Goal: Task Accomplishment & Management: Use online tool/utility

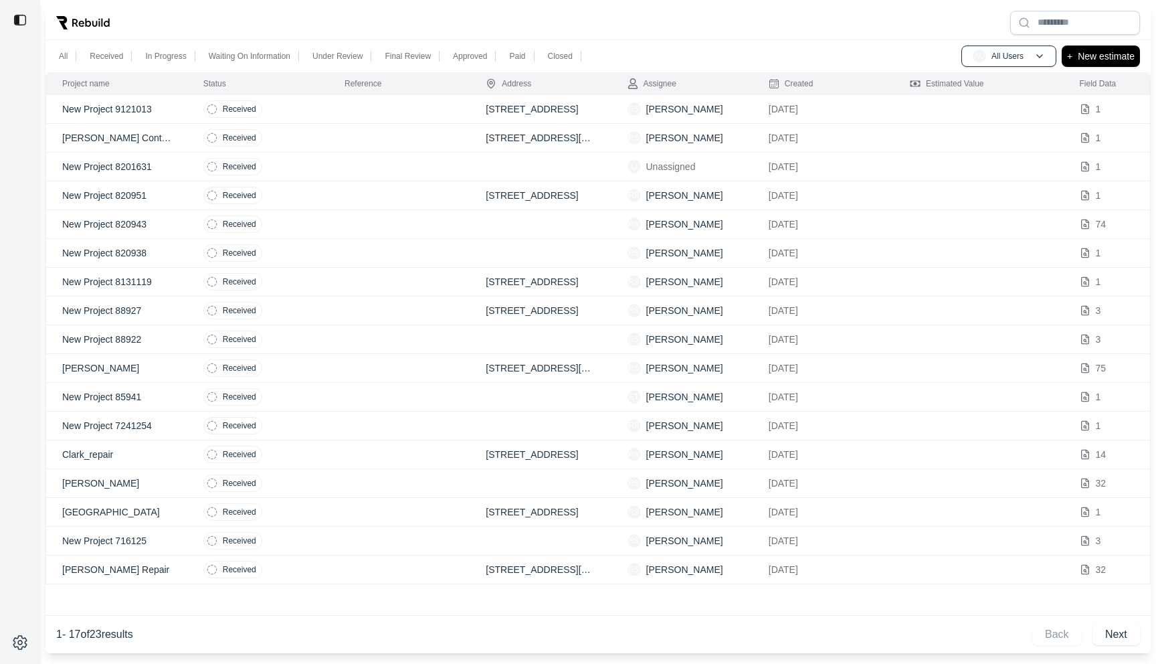
click at [378, 114] on td at bounding box center [399, 109] width 141 height 29
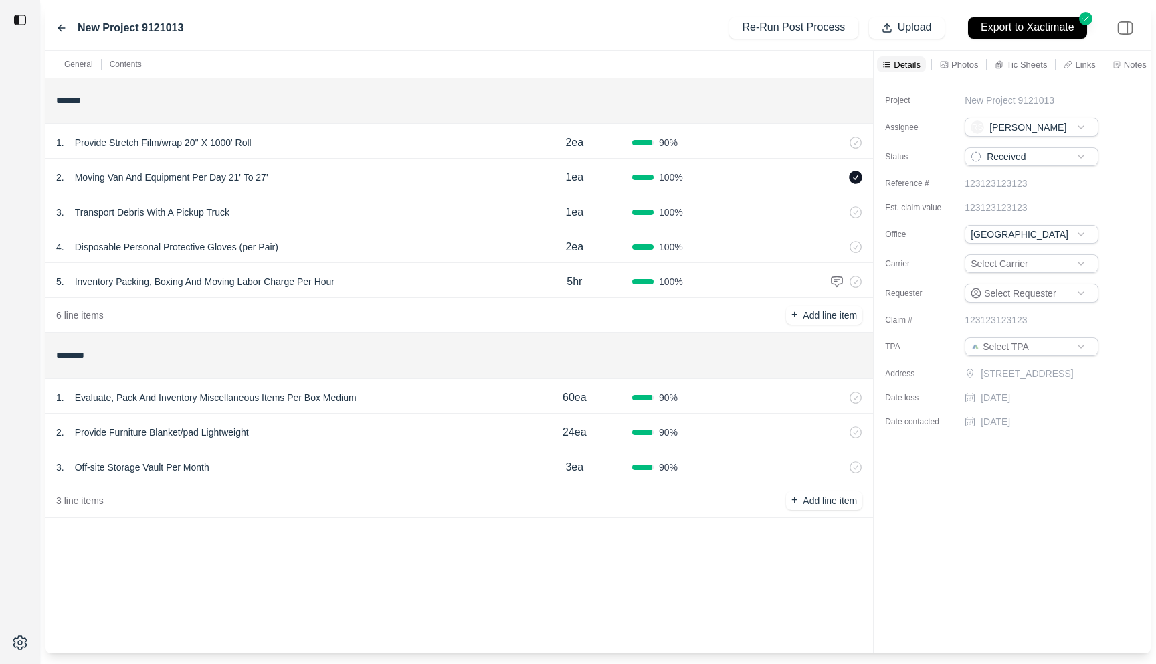
click at [64, 25] on icon at bounding box center [61, 28] width 11 height 11
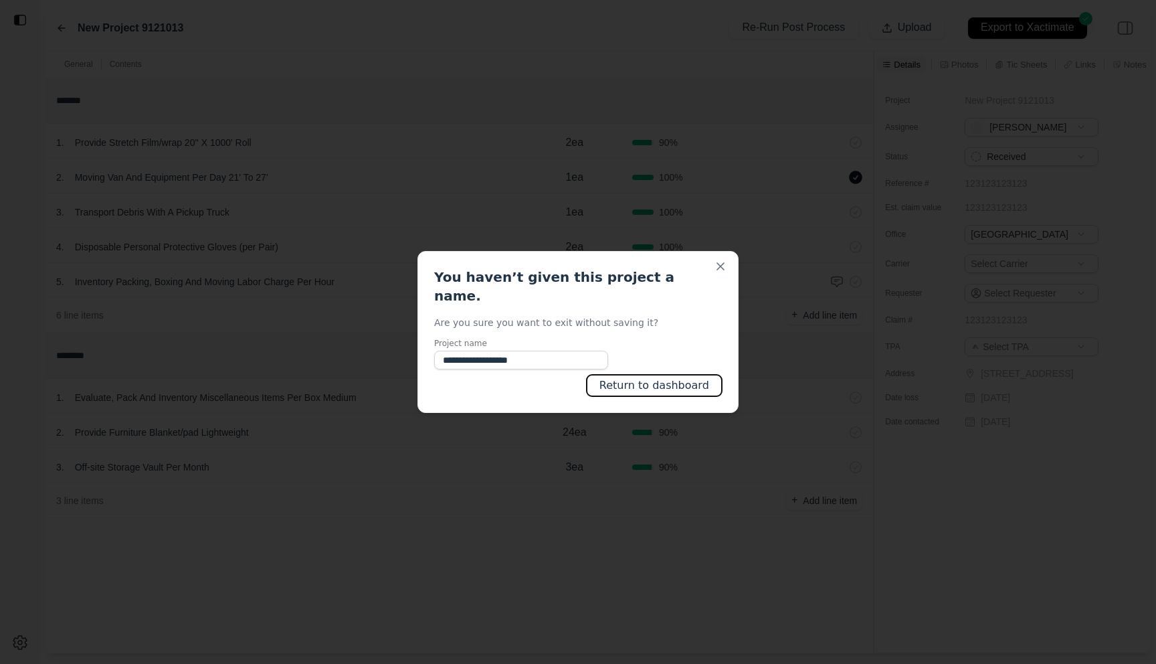
click at [626, 375] on button "Return to dashboard" at bounding box center [654, 385] width 135 height 21
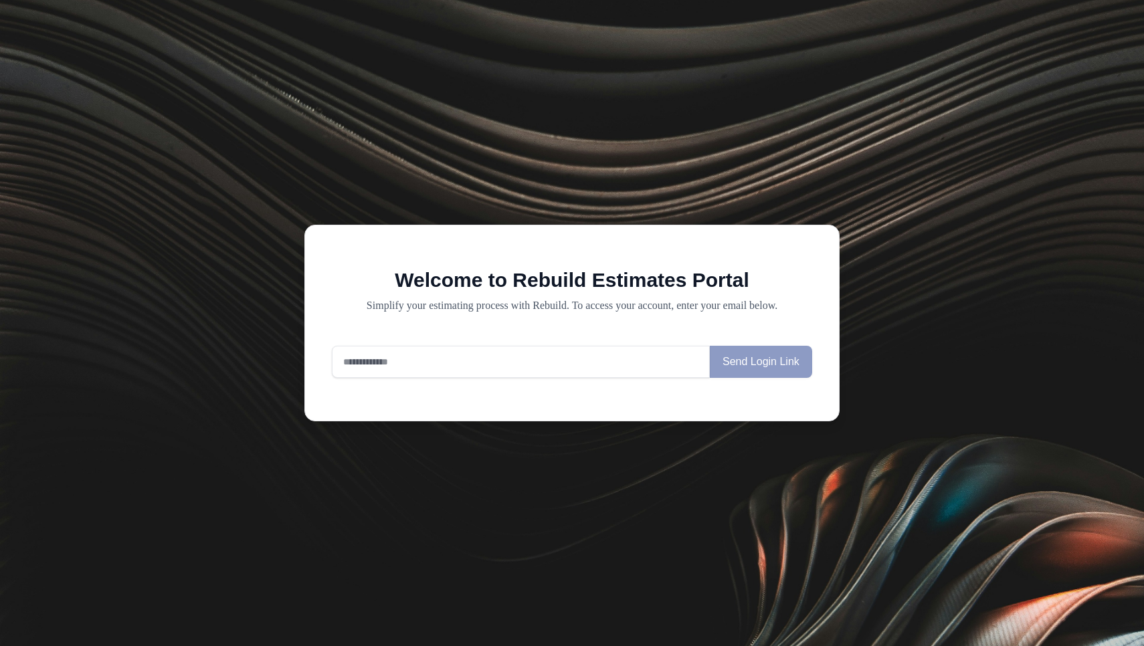
click at [462, 378] on input "email" at bounding box center [521, 362] width 378 height 32
type input "**********"
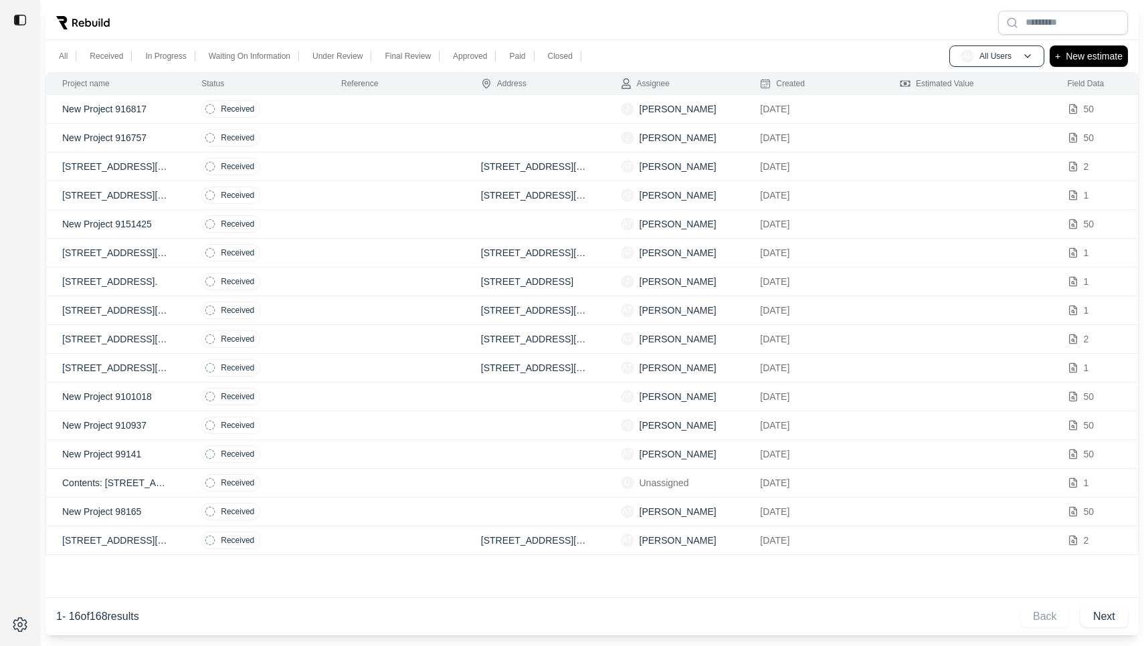
click at [427, 106] on td at bounding box center [395, 109] width 140 height 29
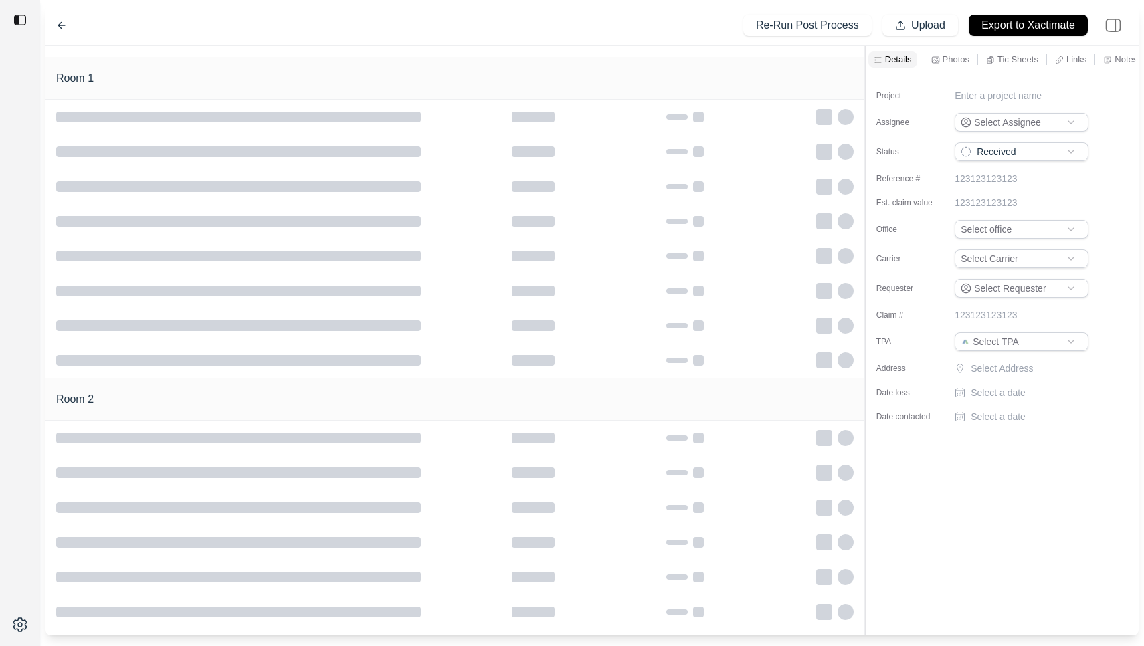
type input "**********"
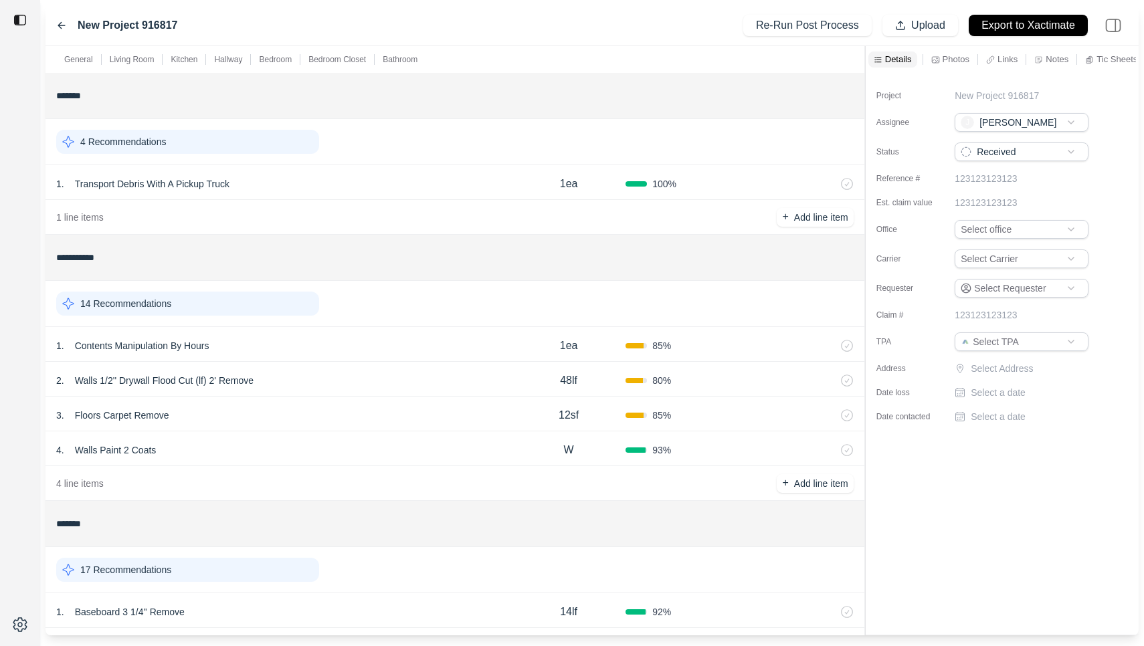
click at [306, 345] on div "1 . Contents Manipulation By Hours" at bounding box center [284, 346] width 456 height 19
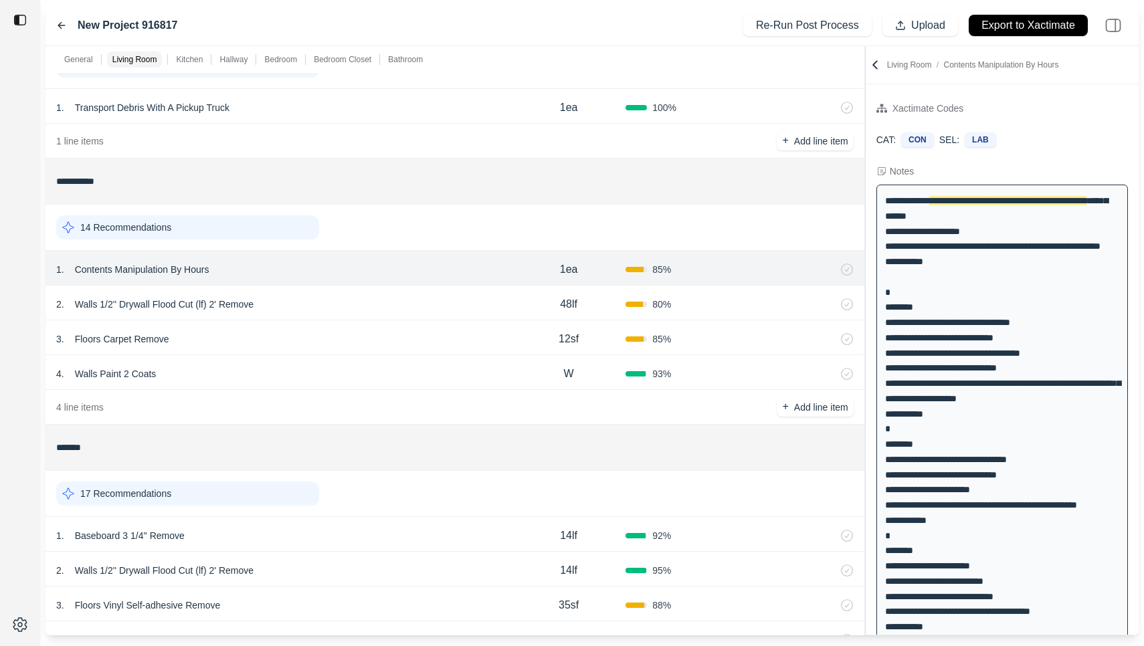
scroll to position [84, 0]
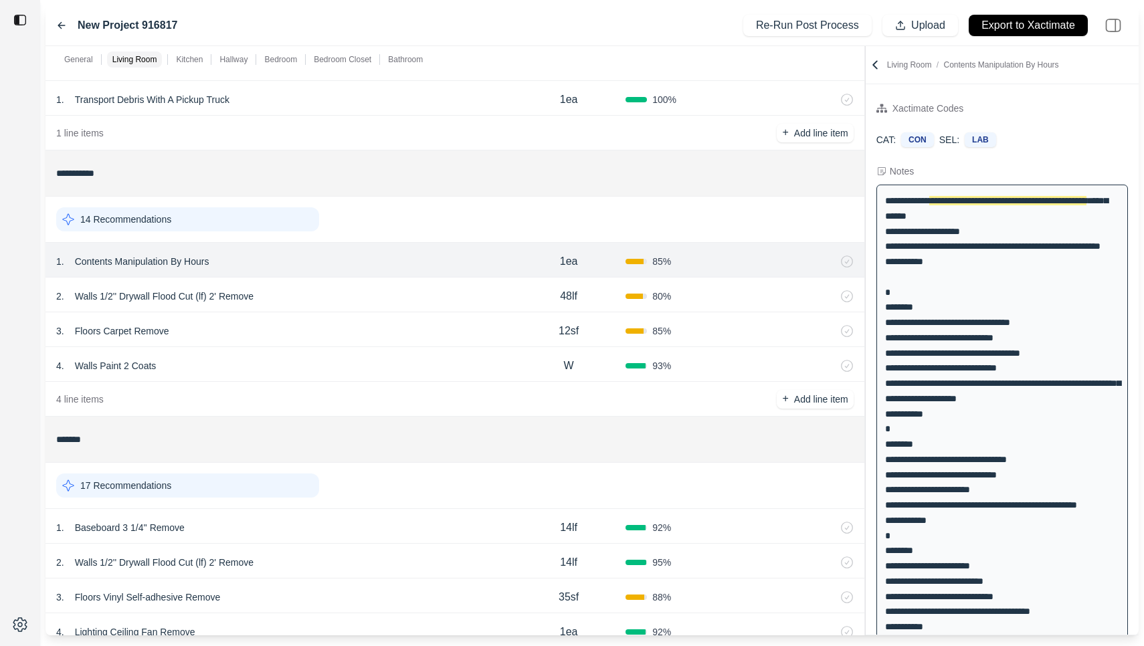
click at [60, 28] on icon at bounding box center [61, 25] width 11 height 11
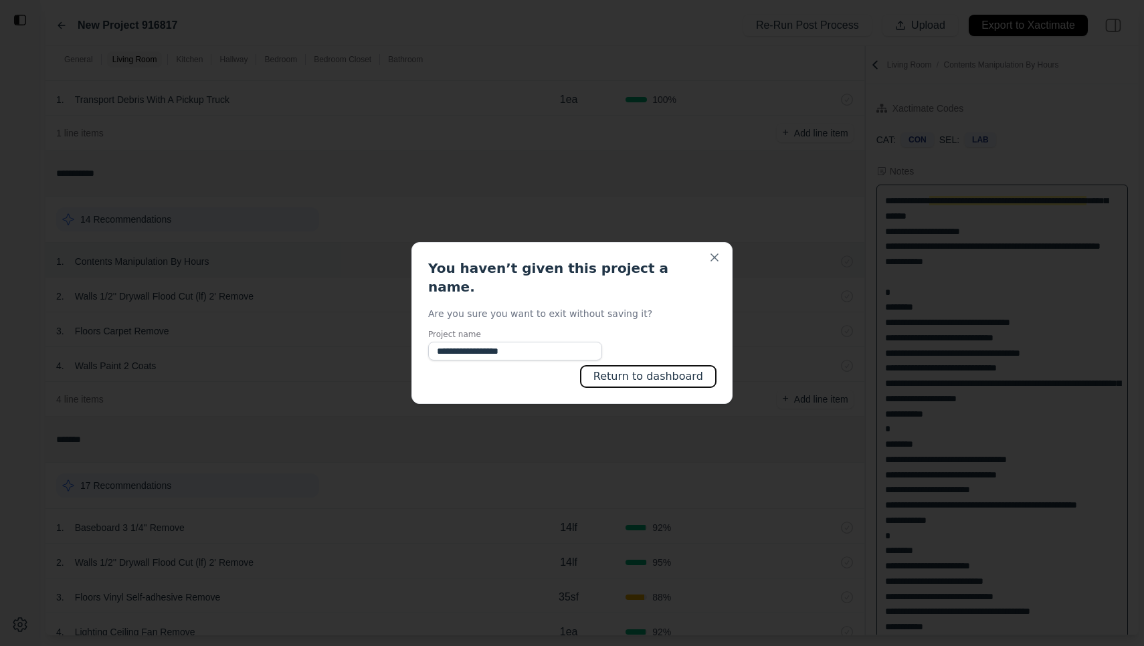
click at [620, 366] on button "Return to dashboard" at bounding box center [648, 376] width 135 height 21
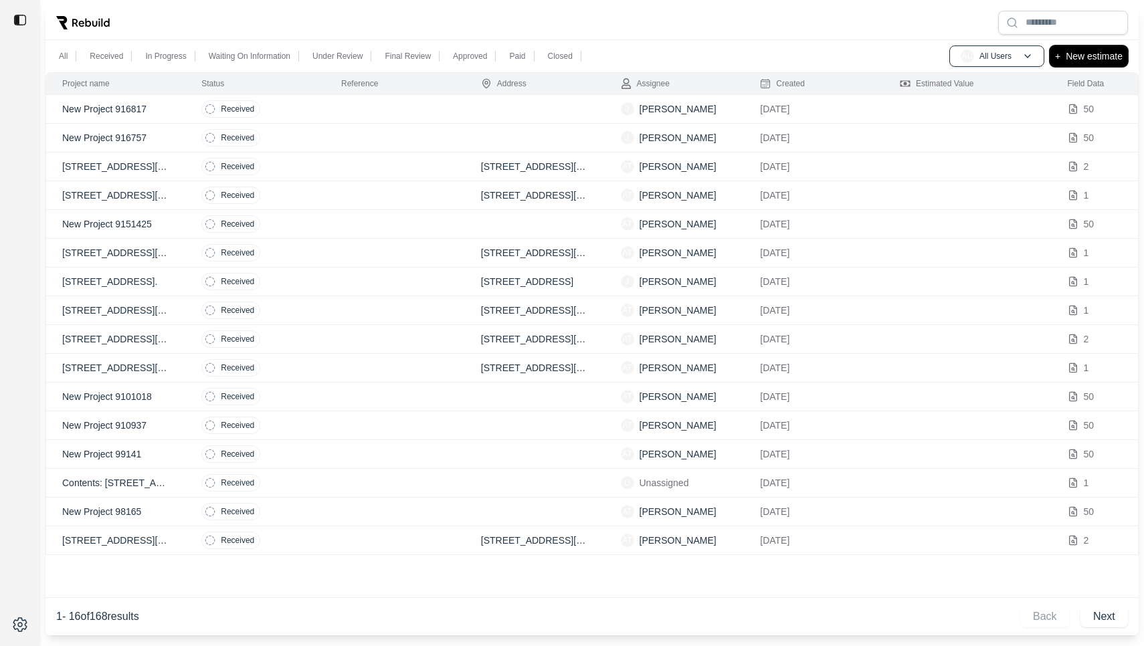
click at [1093, 47] on button "+ New estimate" at bounding box center [1089, 56] width 78 height 21
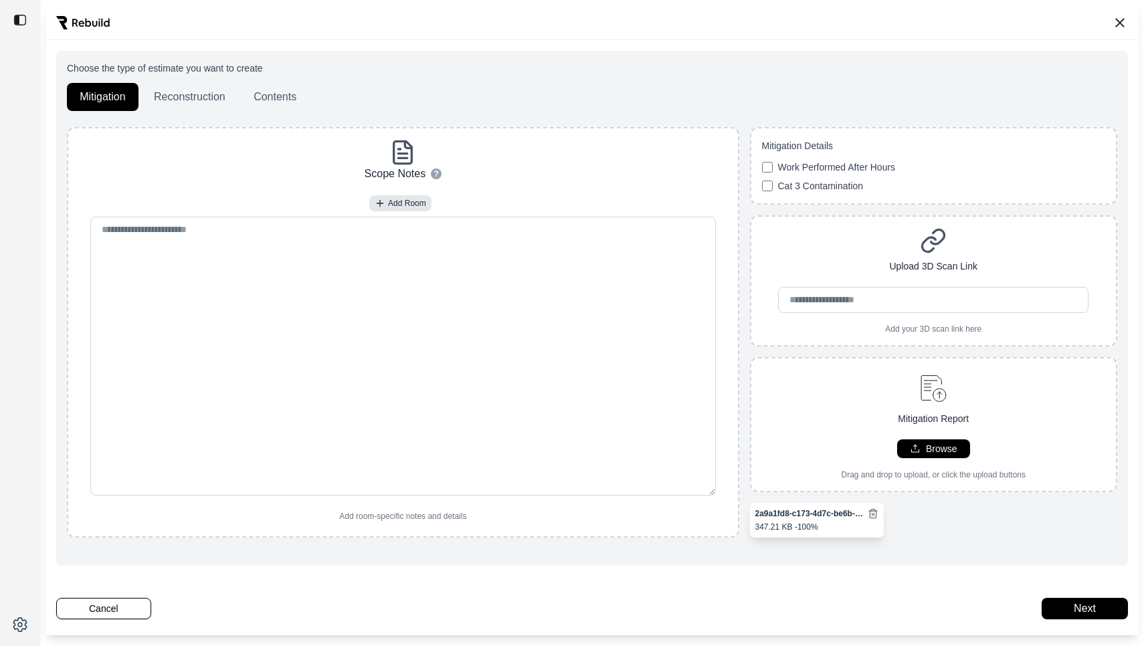
click at [975, 517] on div "2a9a1fd8-c173-4d7c-be6b-9796f7a18456.pdf 347.21 KB - 100%" at bounding box center [934, 520] width 368 height 35
click at [1087, 610] on button "Next" at bounding box center [1085, 608] width 86 height 21
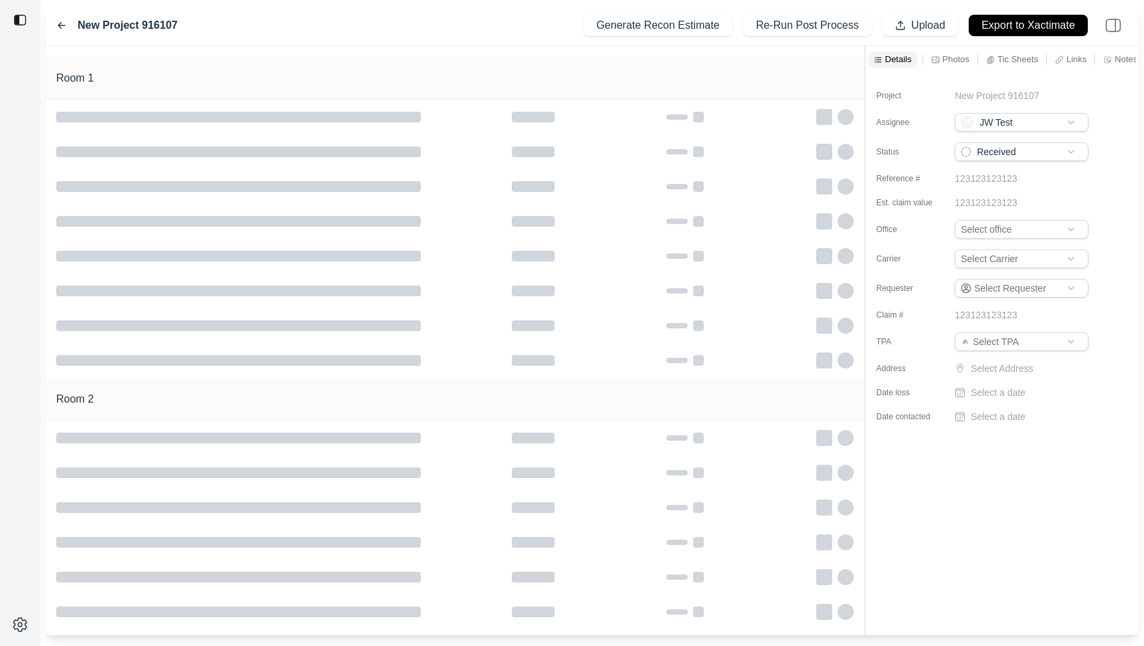
click at [983, 94] on p "New Project 916107" at bounding box center [997, 95] width 84 height 13
drag, startPoint x: 1056, startPoint y: 99, endPoint x: 931, endPoint y: 96, distance: 124.5
click at [931, 96] on div "**********" at bounding box center [995, 98] width 236 height 19
type input "**********"
click at [906, 89] on div "Project" at bounding box center [910, 95] width 67 height 13
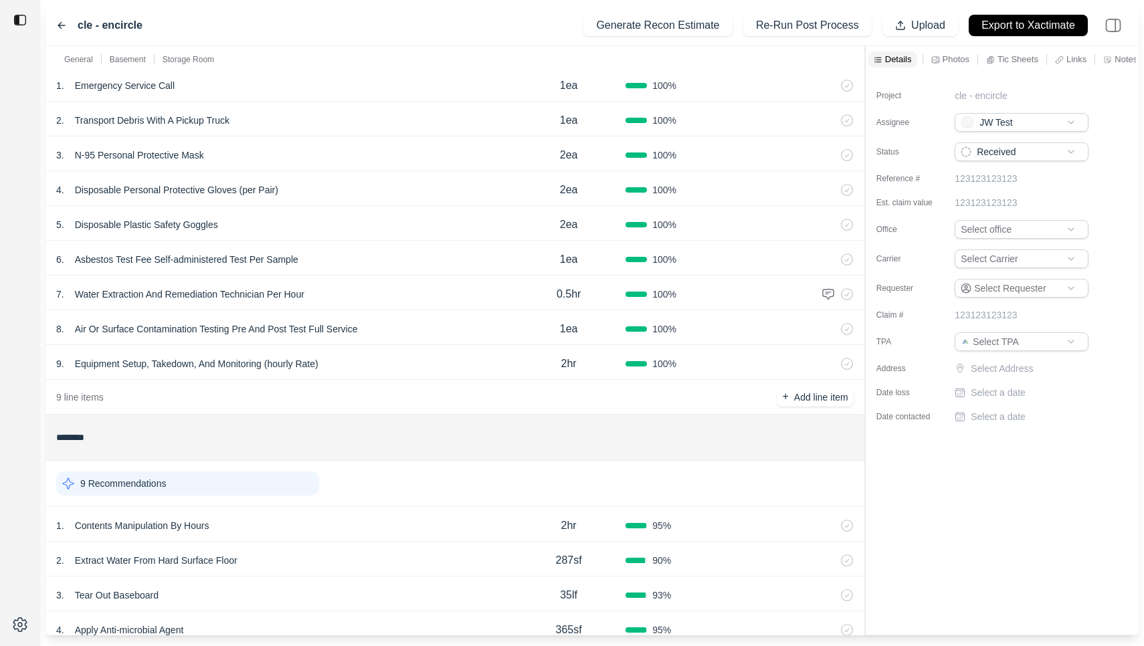
scroll to position [46, 0]
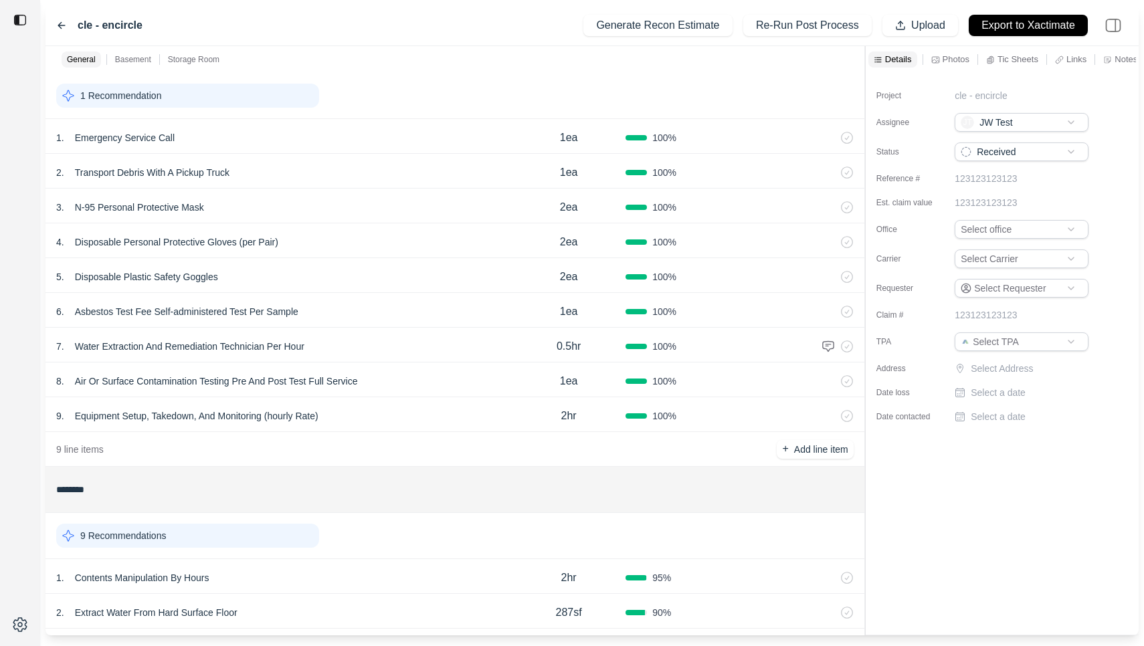
click at [267, 138] on div "1 . Emergency Service Call" at bounding box center [284, 137] width 456 height 19
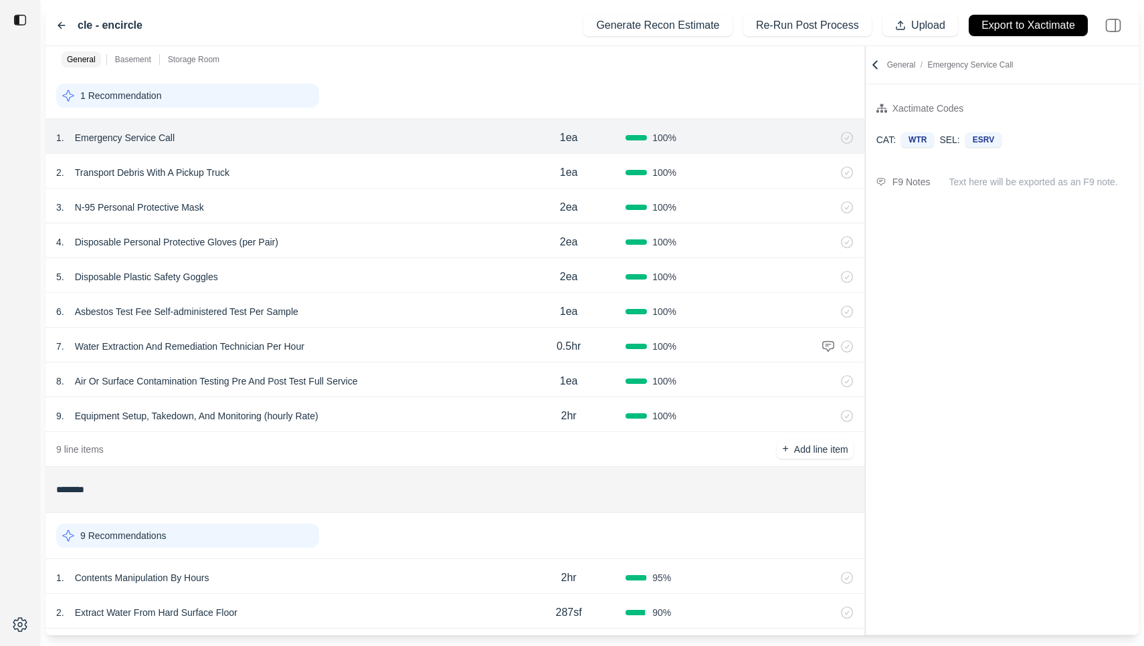
click at [302, 177] on div "2 . Transport Debris With A Pickup Truck" at bounding box center [284, 172] width 456 height 19
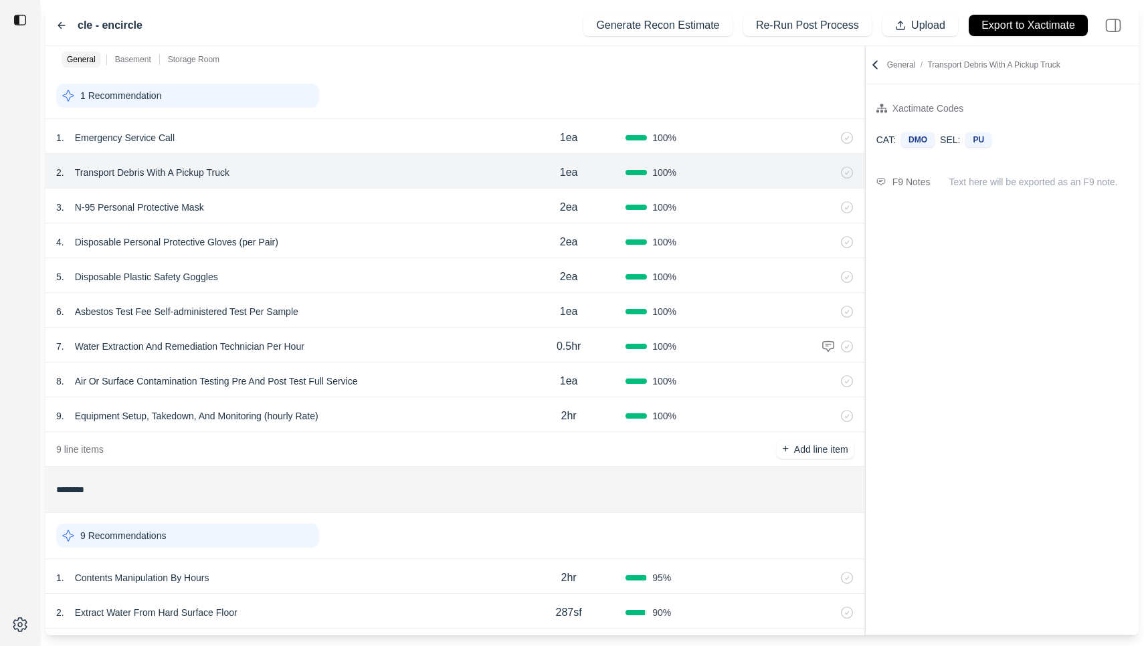
scroll to position [418, 0]
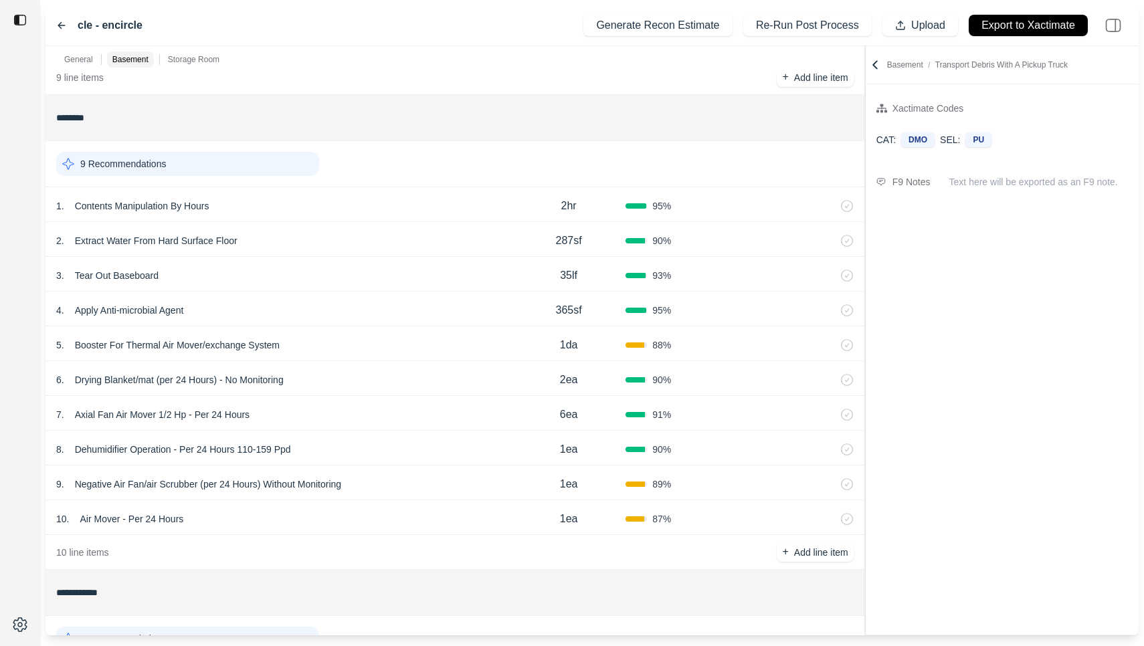
click at [362, 211] on div "1 . Contents Manipulation By Hours" at bounding box center [284, 206] width 456 height 19
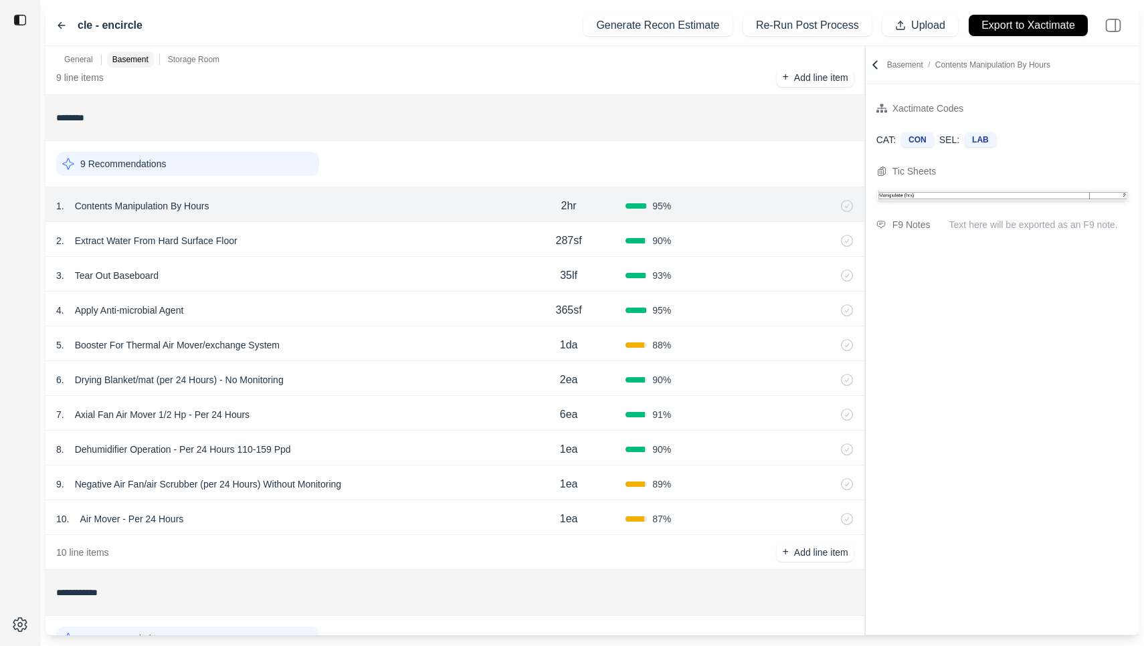
click at [355, 232] on div "2 . Extract Water From Hard Surface Floor" at bounding box center [284, 241] width 456 height 19
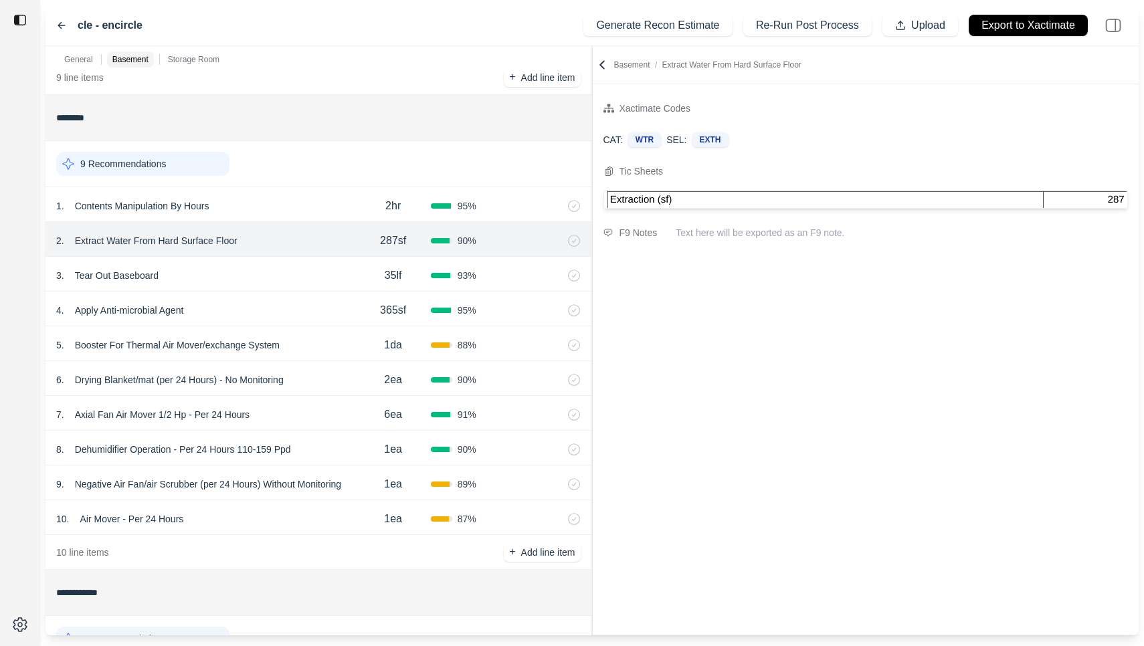
click at [508, 165] on div "General Basement Storage Room ******* 1 Recommendation 1 . Emergency Service Ca…" at bounding box center [592, 341] width 1093 height 590
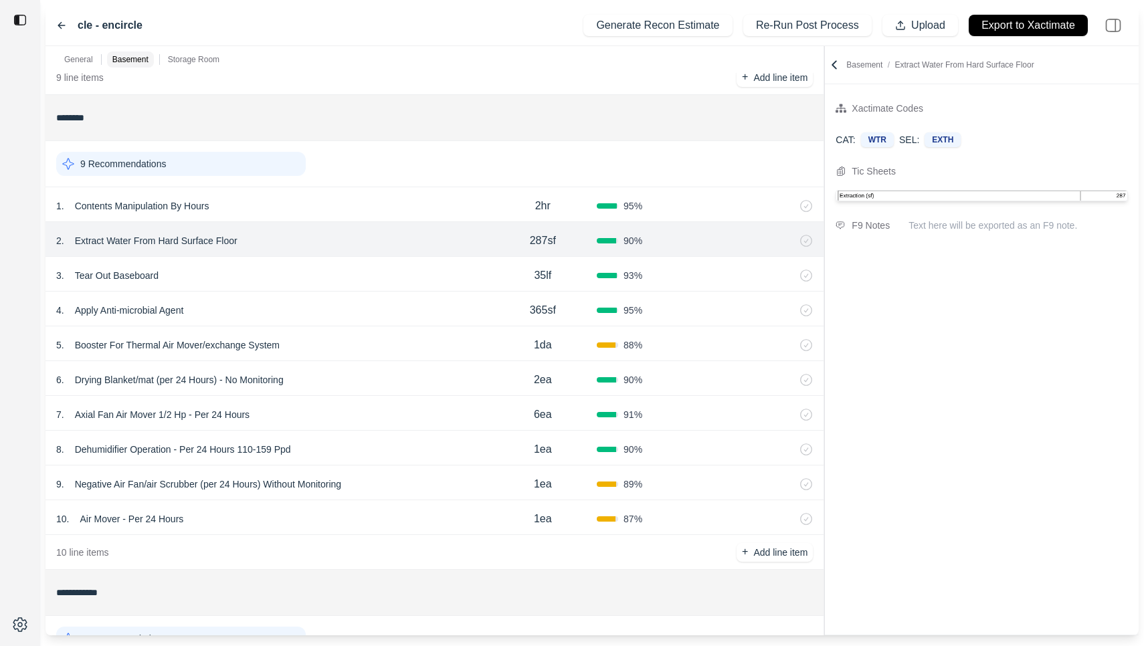
click at [824, 153] on div at bounding box center [824, 341] width 1 height 590
click at [398, 273] on div "3 . Tear Out Baseboard" at bounding box center [272, 275] width 432 height 19
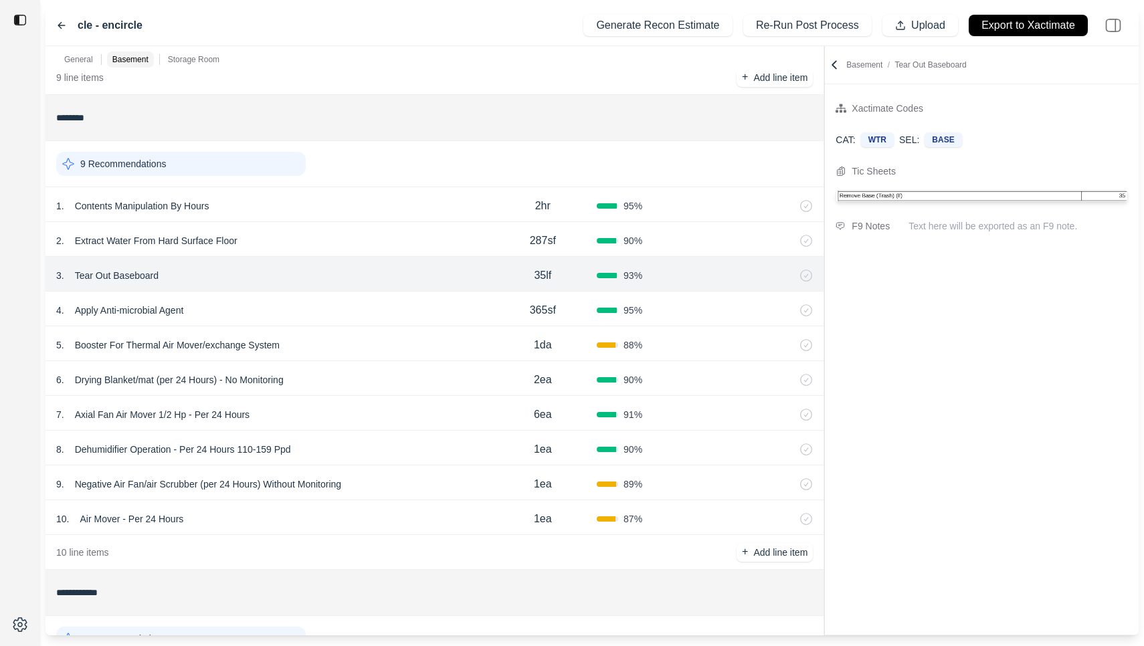
click at [387, 317] on div "4 . Apply Anti-microbial Agent" at bounding box center [272, 310] width 432 height 19
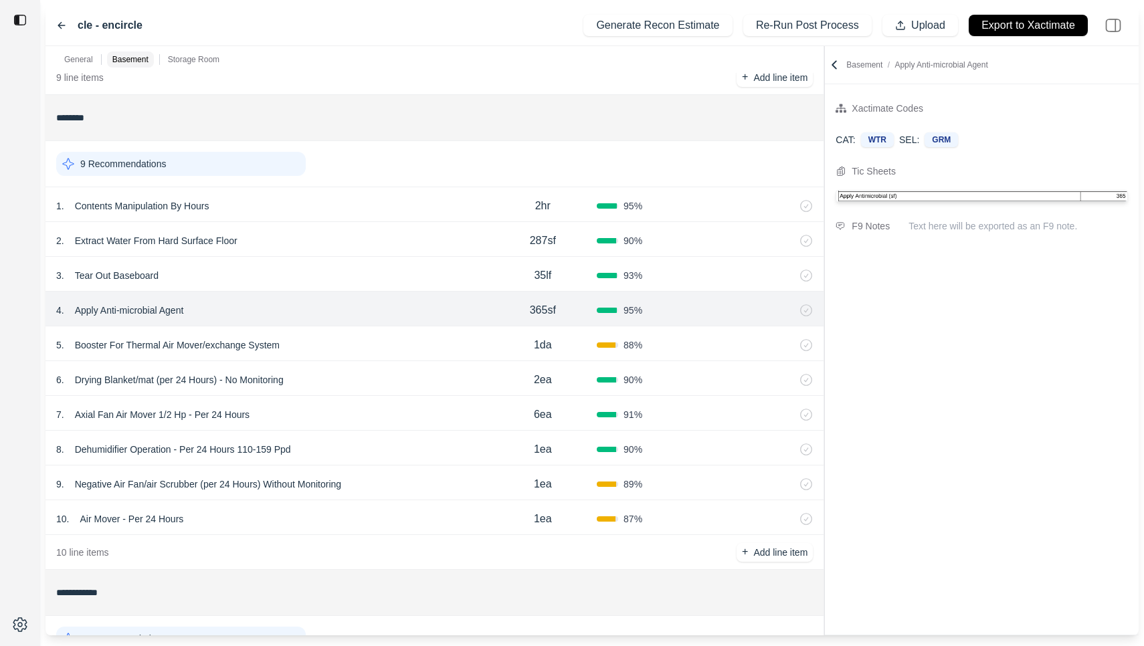
click at [385, 354] on div "5 . Booster For Thermal Air Mover/exchange System" at bounding box center [272, 345] width 432 height 19
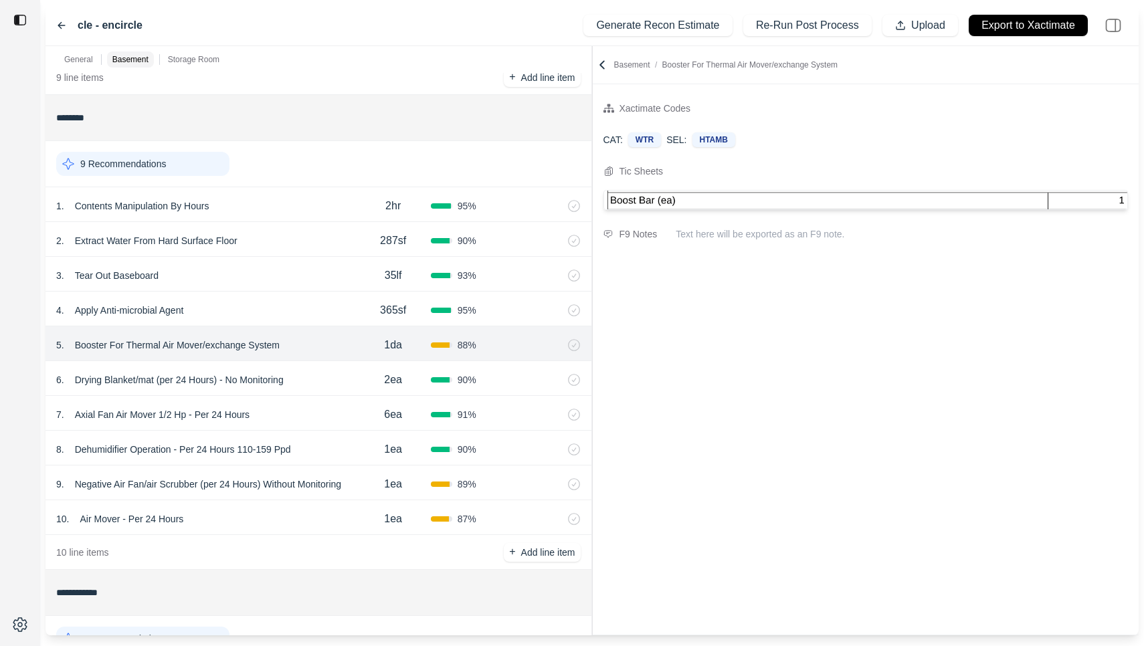
click at [454, 140] on div "General Basement Storage Room ******* 1 Recommendation 1 . Emergency Service Ca…" at bounding box center [592, 341] width 1093 height 590
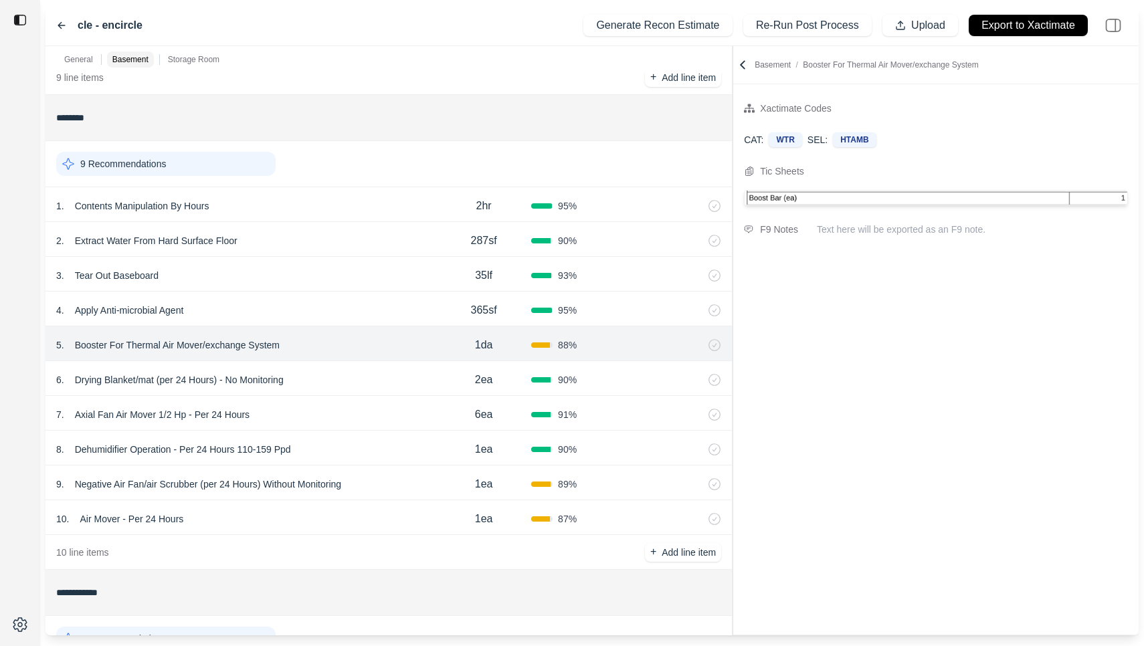
click at [733, 157] on div at bounding box center [733, 341] width 1 height 590
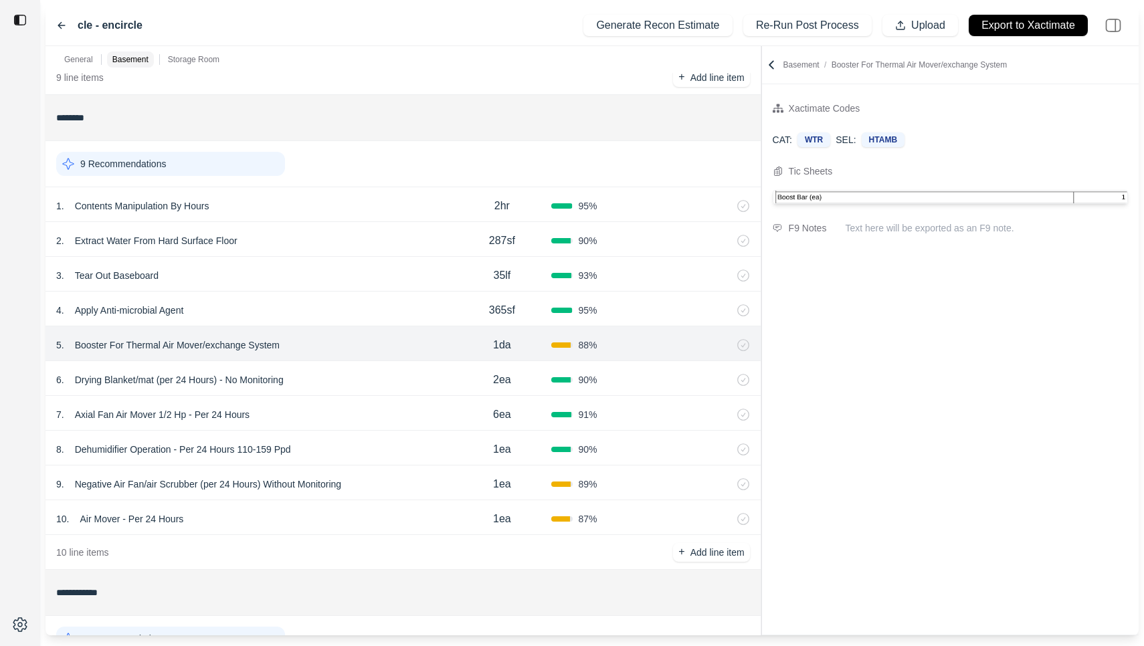
click at [761, 157] on div at bounding box center [761, 341] width 1 height 590
click at [343, 377] on div "6 . Drying Blanket/mat (per 24 Hours) - No Monitoring" at bounding box center [254, 380] width 397 height 19
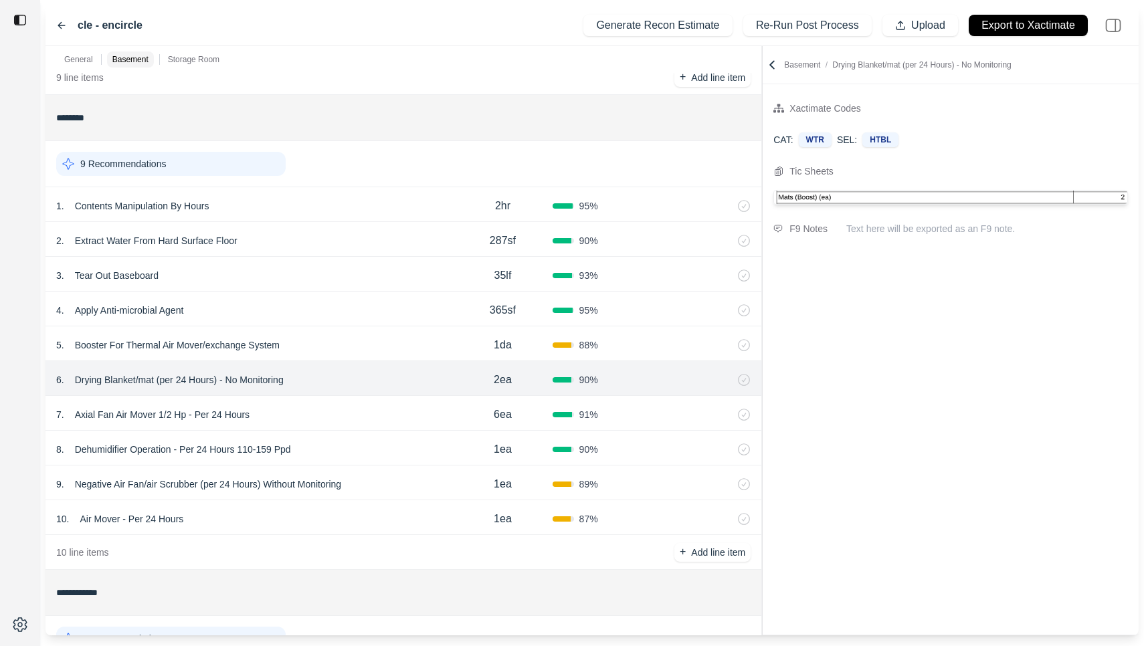
click at [363, 397] on div "7 . Axial Fan Air Mover 1/2 Hp - Per 24 Hours 6ea 91 %" at bounding box center [404, 413] width 716 height 35
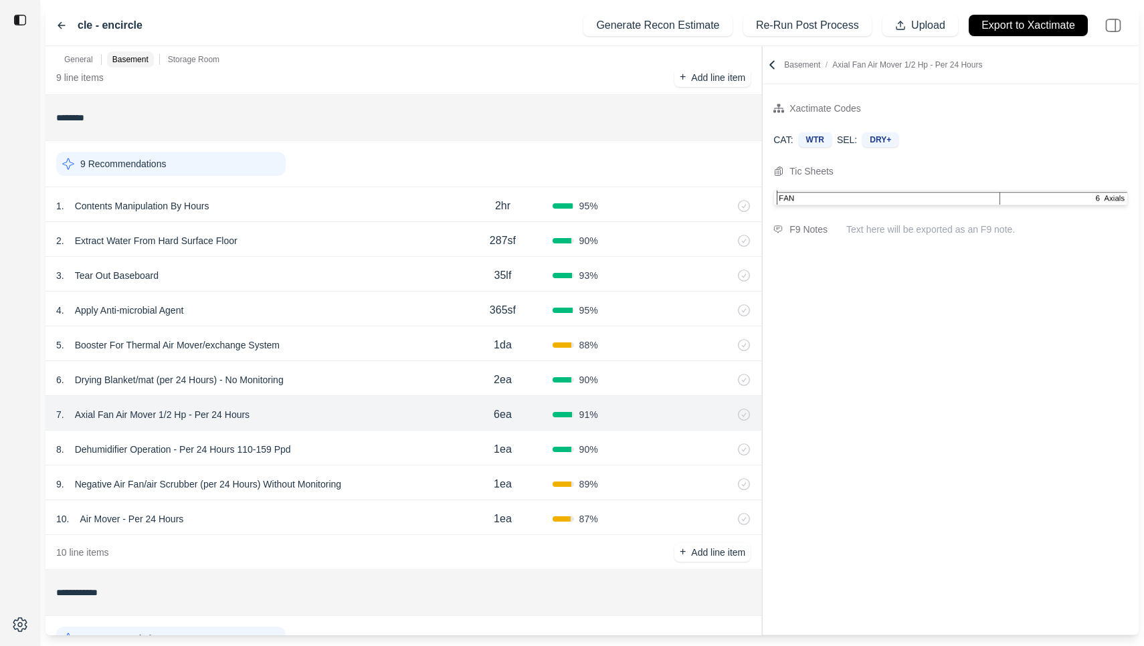
scroll to position [434, 0]
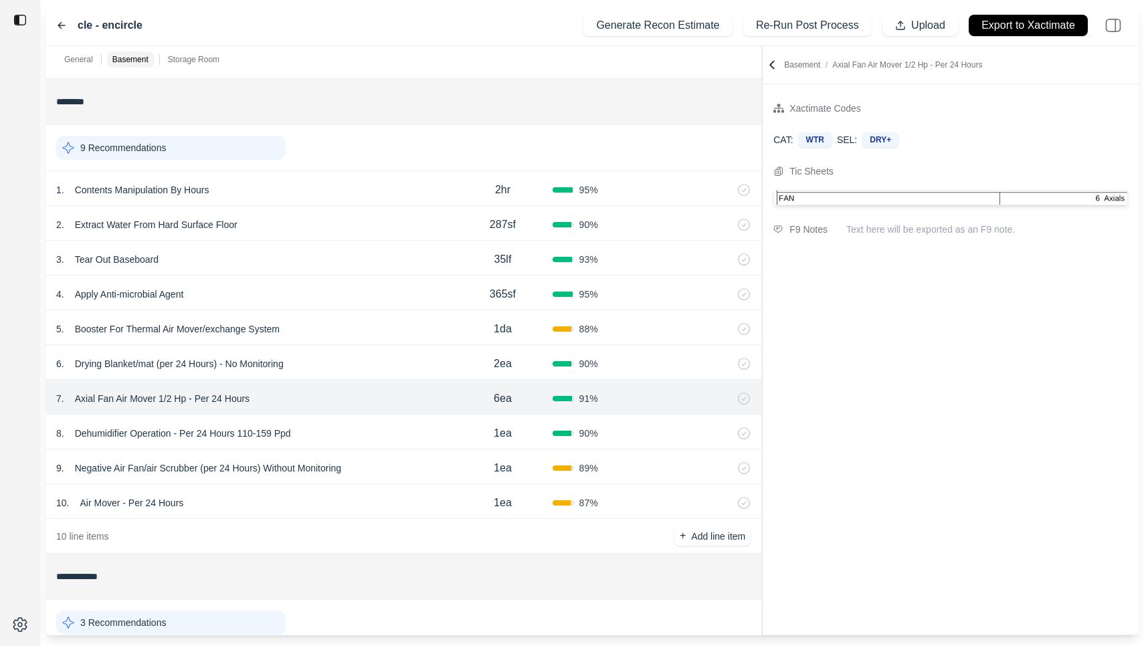
click at [371, 468] on div "9 . Negative Air Fan/air Scrubber (per 24 Hours) Without Monitoring" at bounding box center [254, 468] width 397 height 19
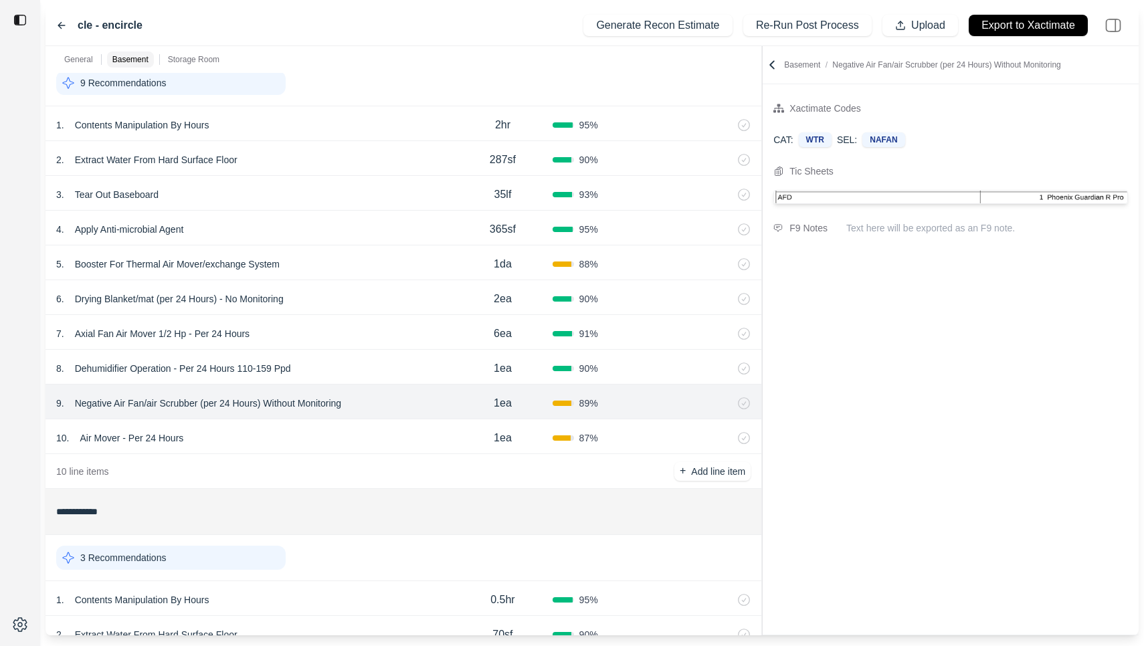
scroll to position [394, 0]
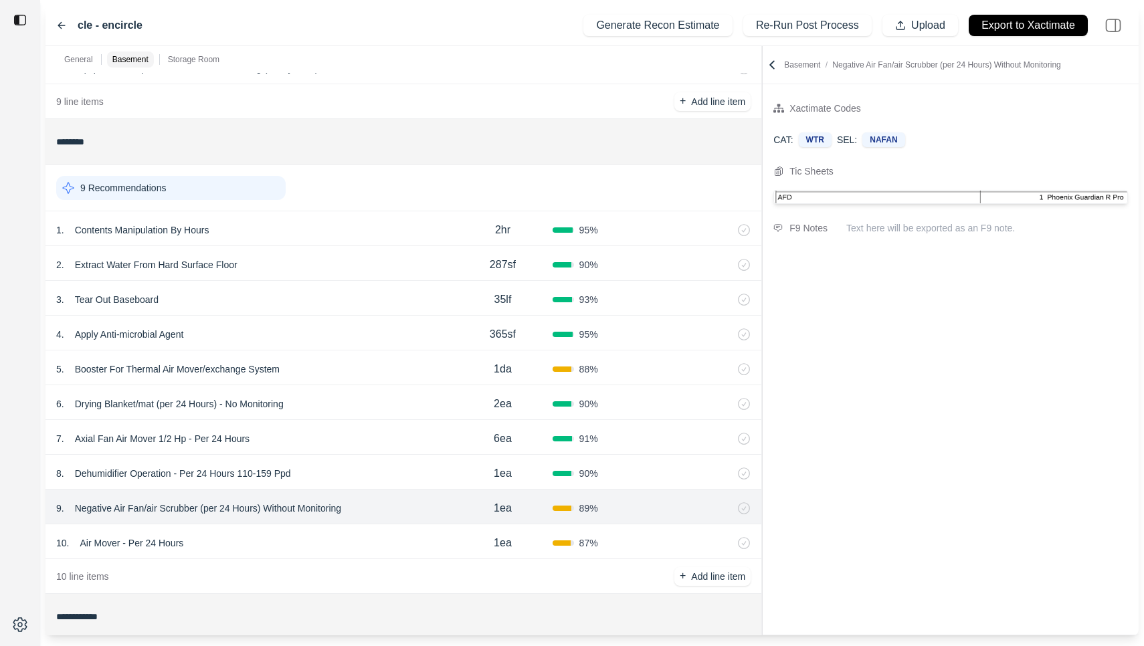
click at [374, 366] on div "5 . Booster For Thermal Air Mover/exchange System" at bounding box center [254, 369] width 397 height 19
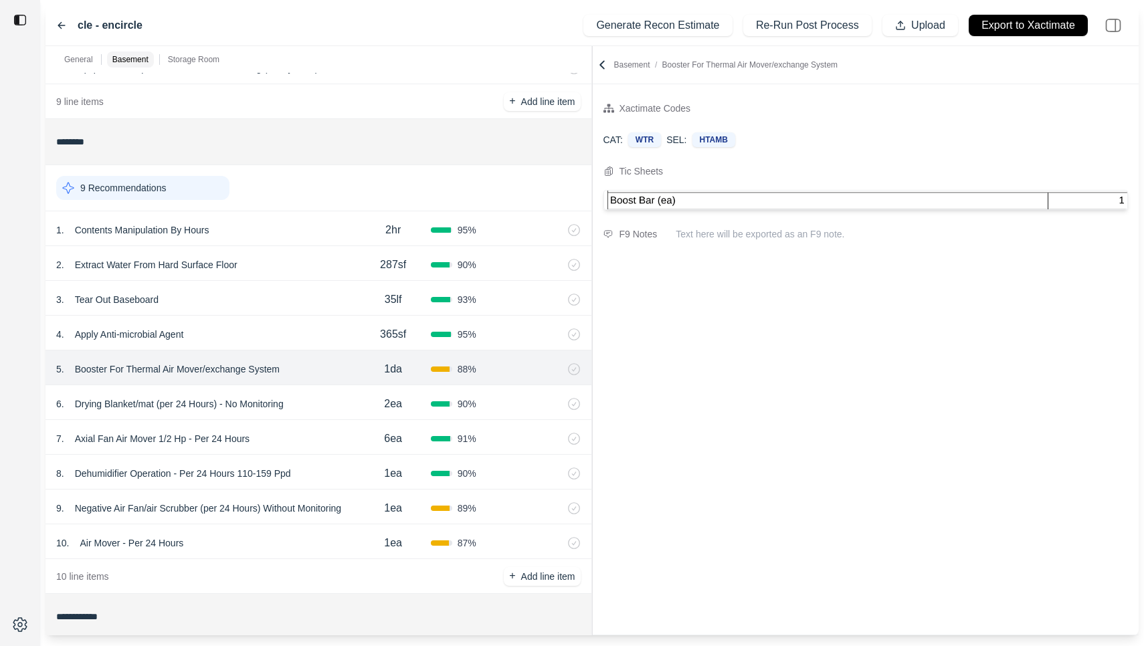
click at [442, 197] on div "General Basement Storage Room ******* 1 Recommendation 1 . Emergency Service Ca…" at bounding box center [592, 341] width 1093 height 590
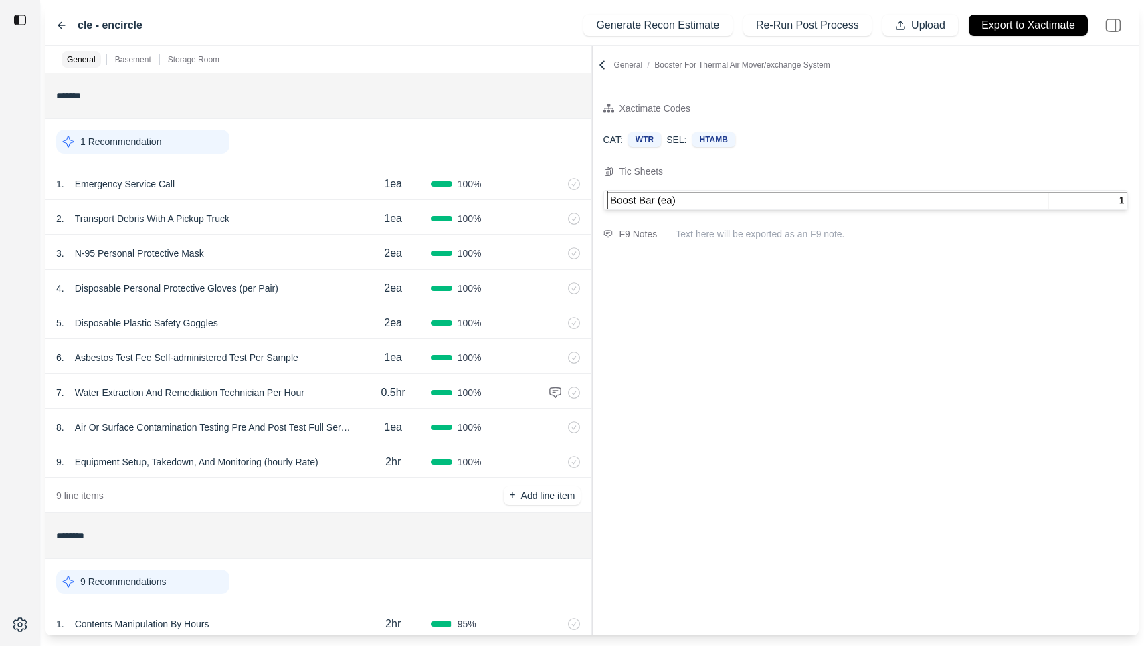
click at [601, 67] on icon at bounding box center [602, 64] width 13 height 13
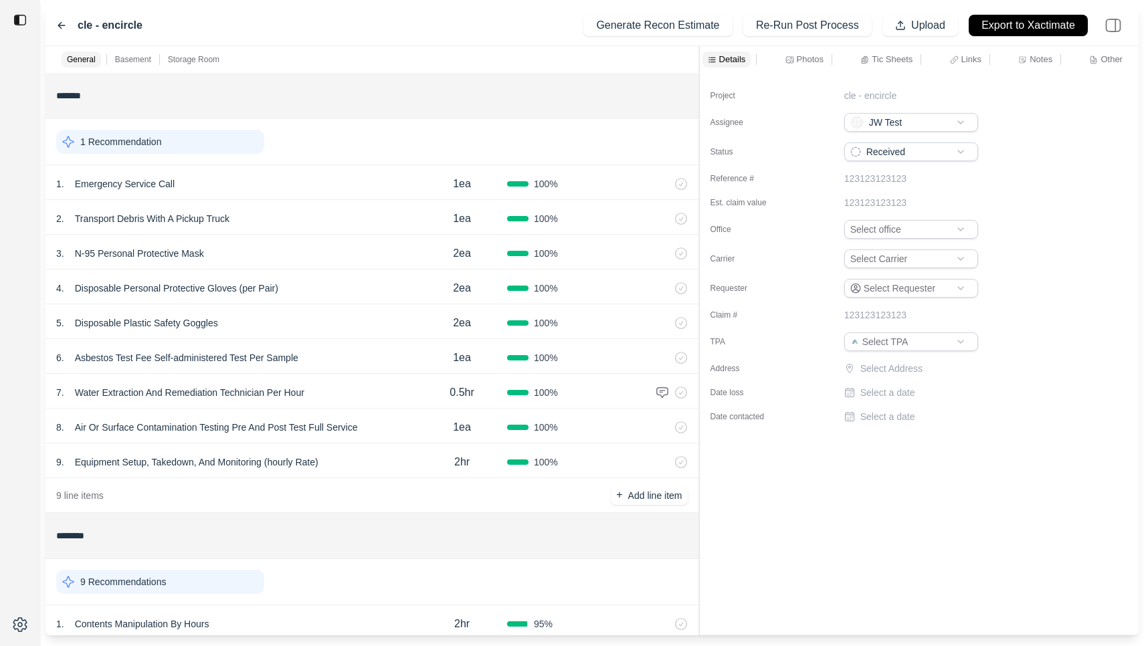
click at [696, 68] on div "General Basement Storage Room ******* 1 Recommendation 1 . Emergency Service Ca…" at bounding box center [592, 341] width 1093 height 590
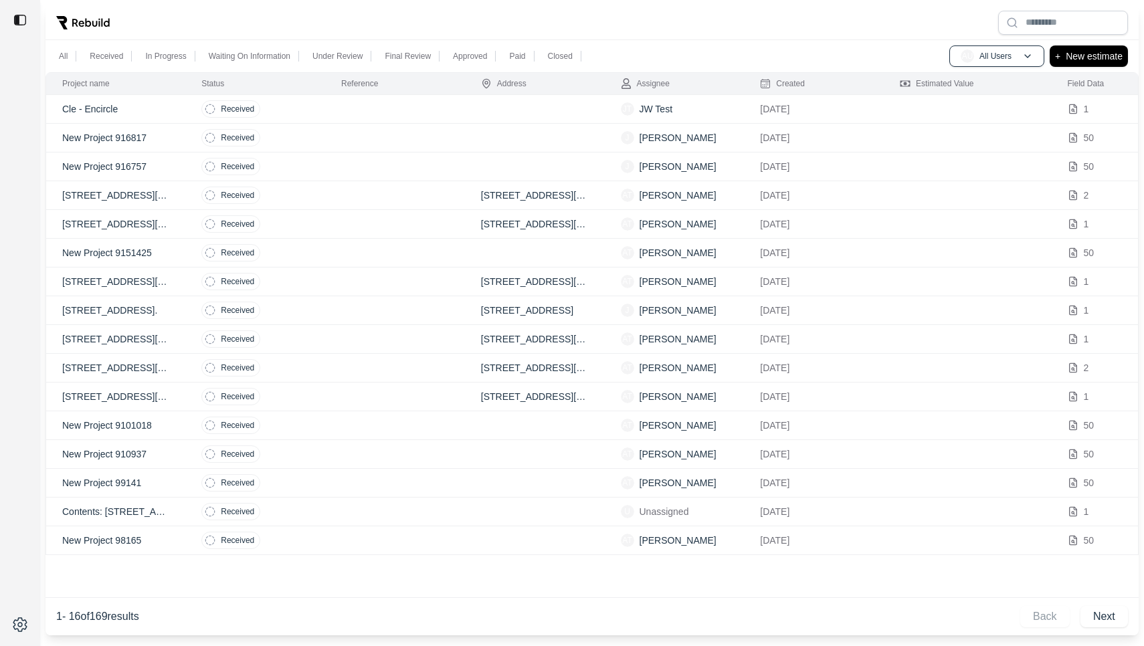
click at [309, 106] on td "Received" at bounding box center [255, 109] width 140 height 29
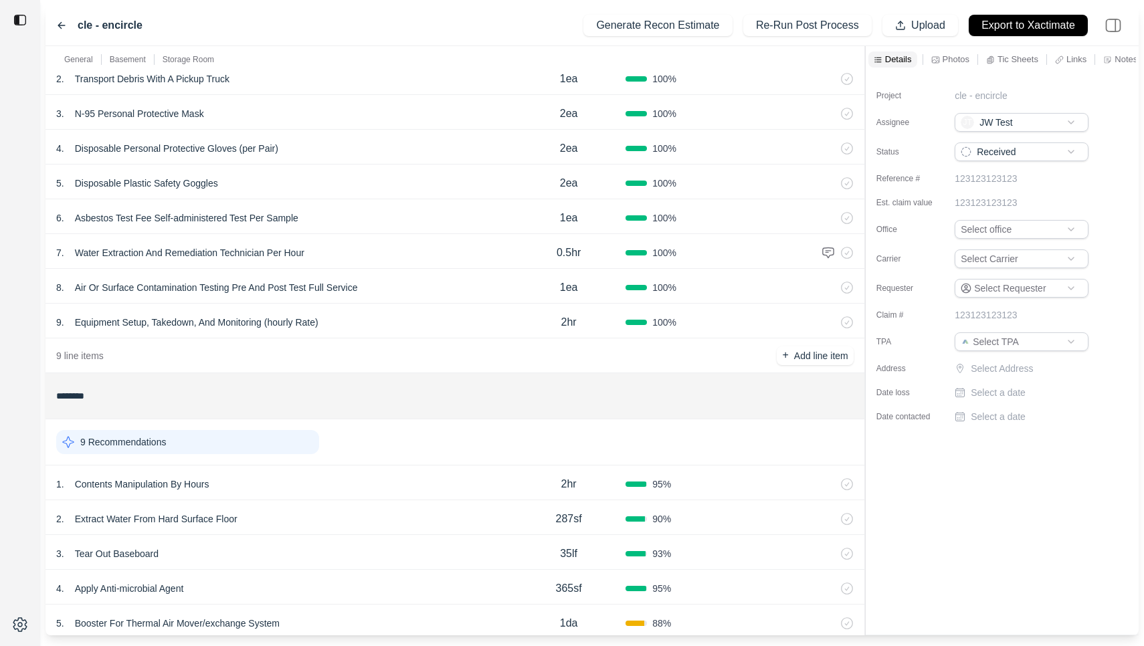
click at [389, 492] on div "1 . Contents Manipulation By Hours" at bounding box center [284, 484] width 456 height 19
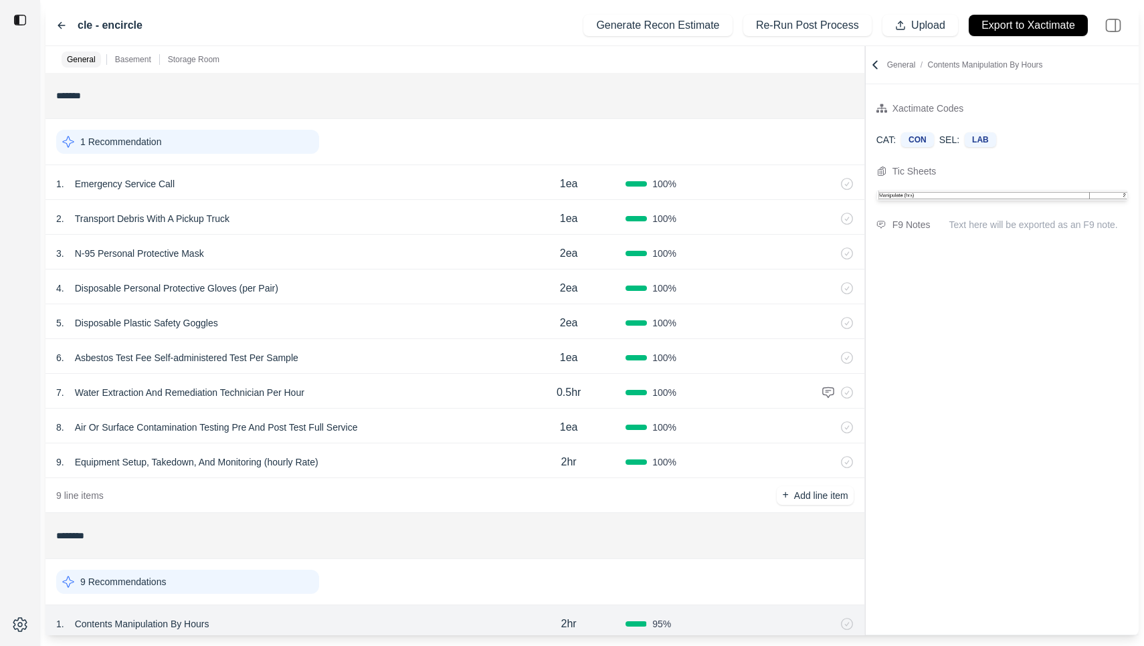
click at [56, 23] on icon at bounding box center [61, 25] width 11 height 11
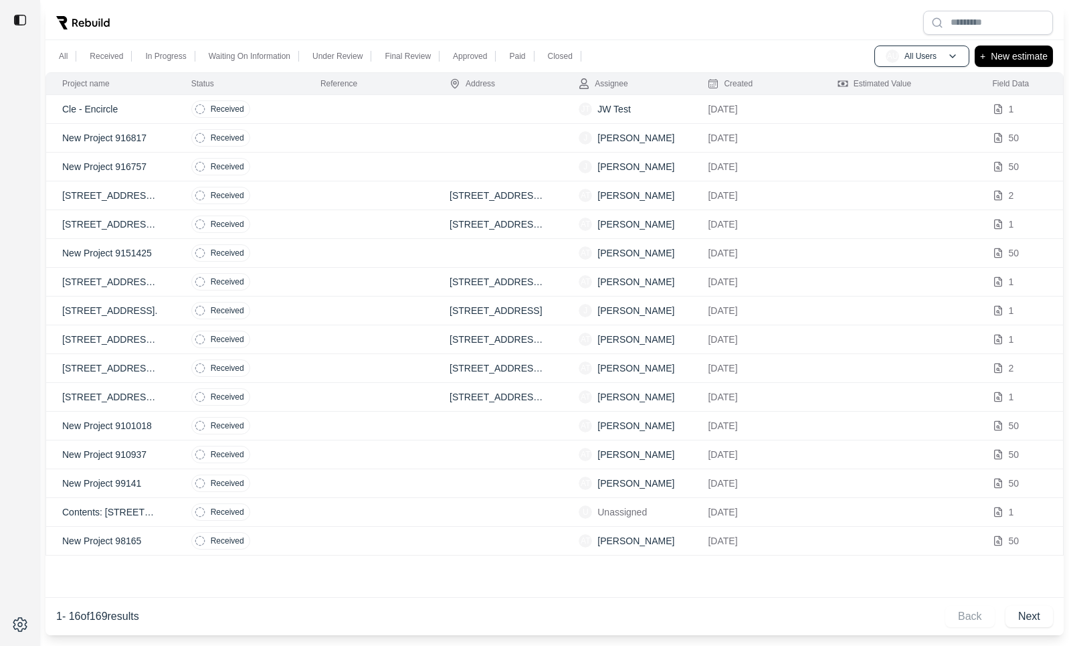
click at [286, 105] on td "Received" at bounding box center [239, 109] width 129 height 29
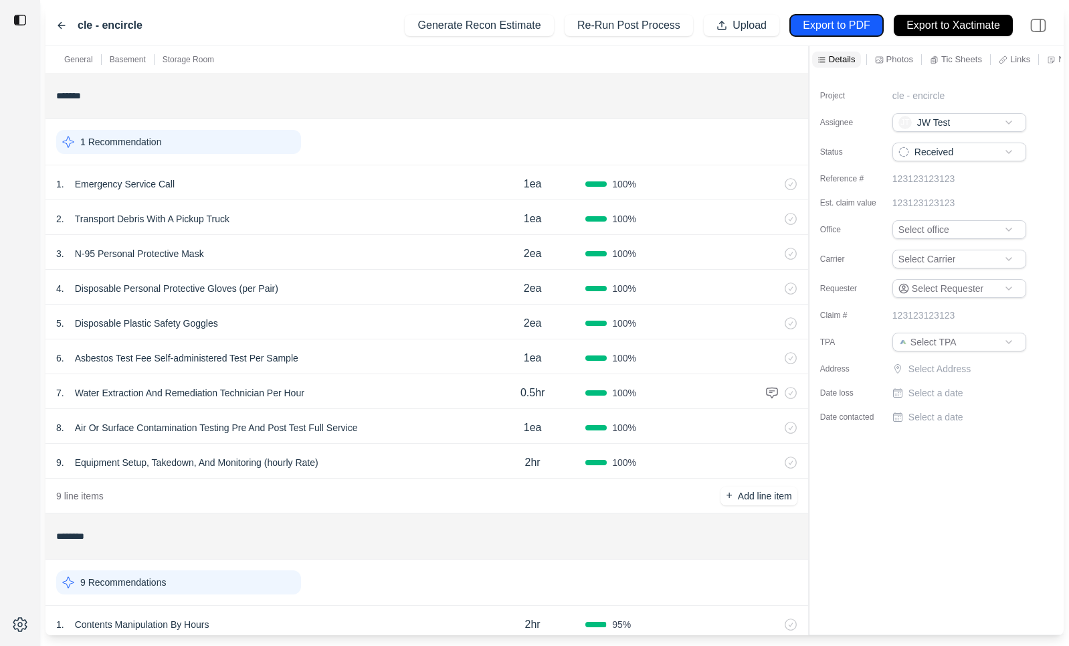
click at [832, 25] on p "Export to PDF" at bounding box center [836, 25] width 67 height 15
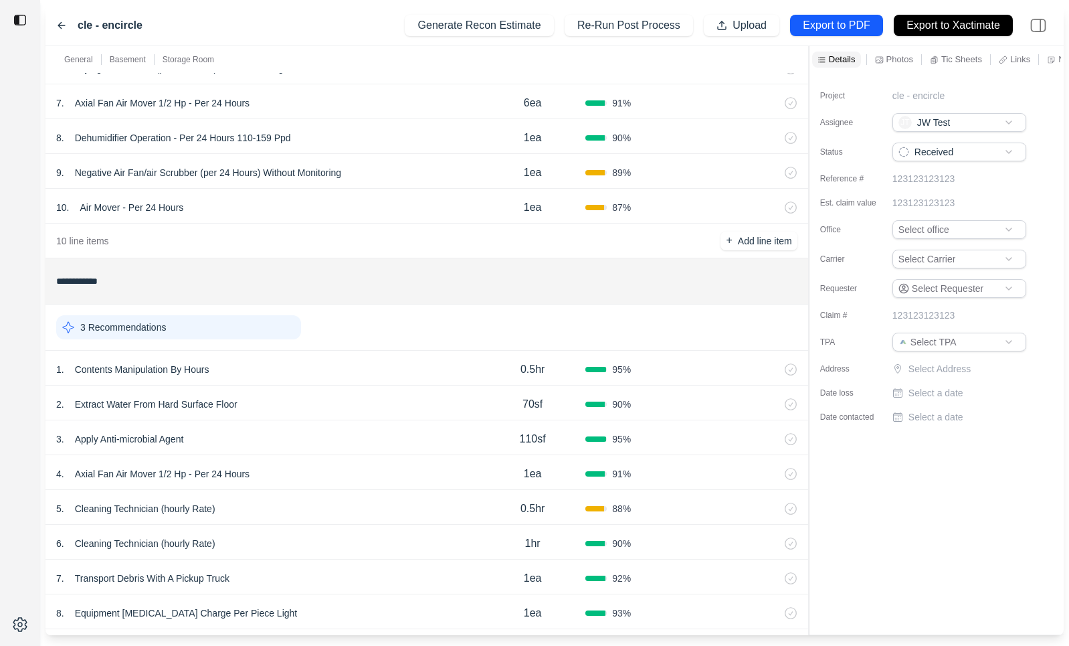
scroll to position [815, 0]
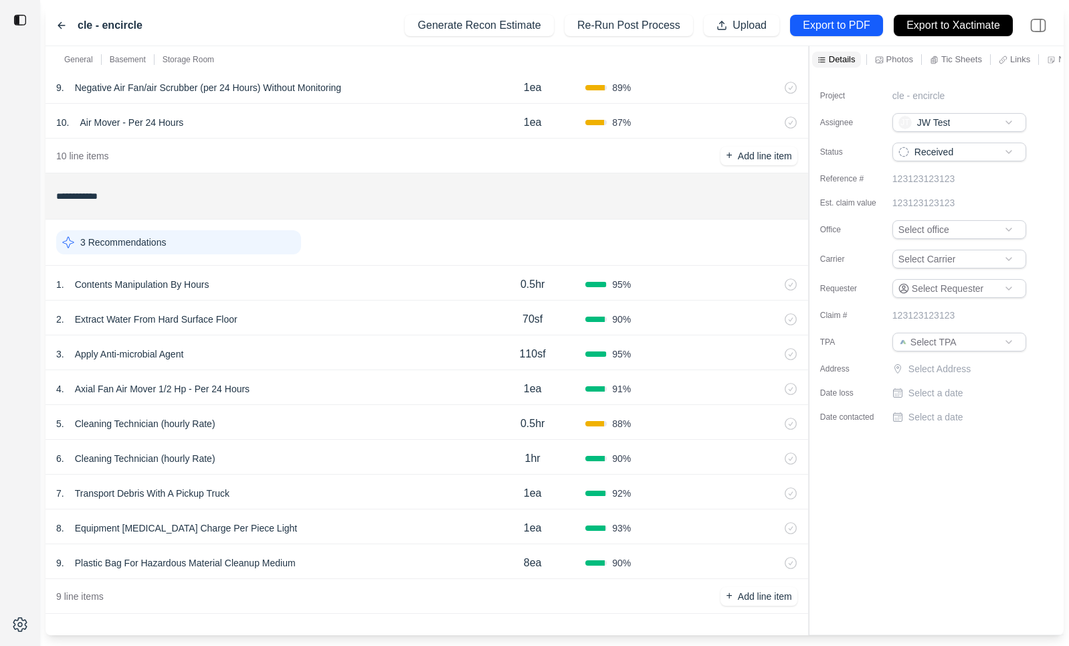
click at [409, 345] on div "3 . Apply Anti-microbial Agent" at bounding box center [268, 354] width 424 height 19
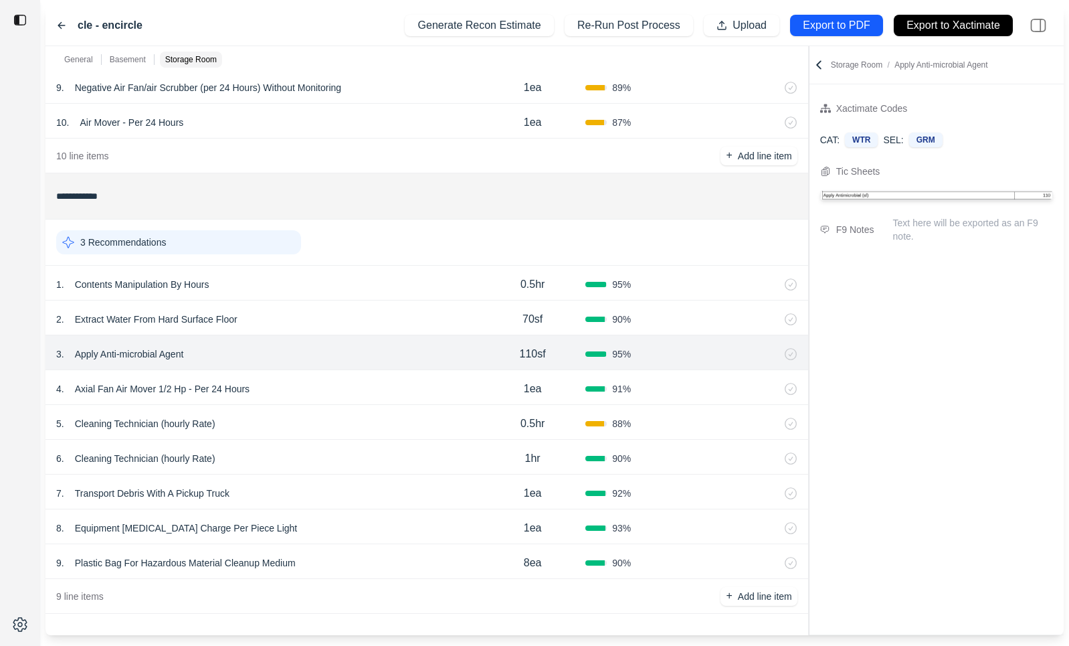
click at [409, 316] on div "2 . Extract Water From Hard Surface Floor" at bounding box center [268, 319] width 424 height 19
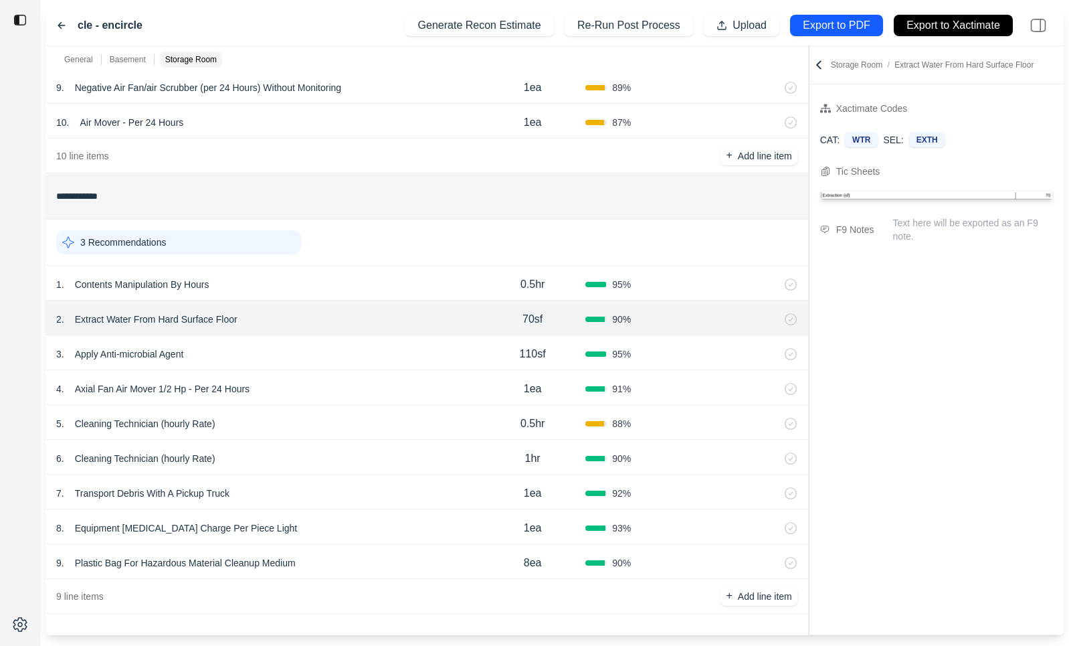
click at [409, 279] on div "1 . Contents Manipulation By Hours" at bounding box center [268, 284] width 424 height 19
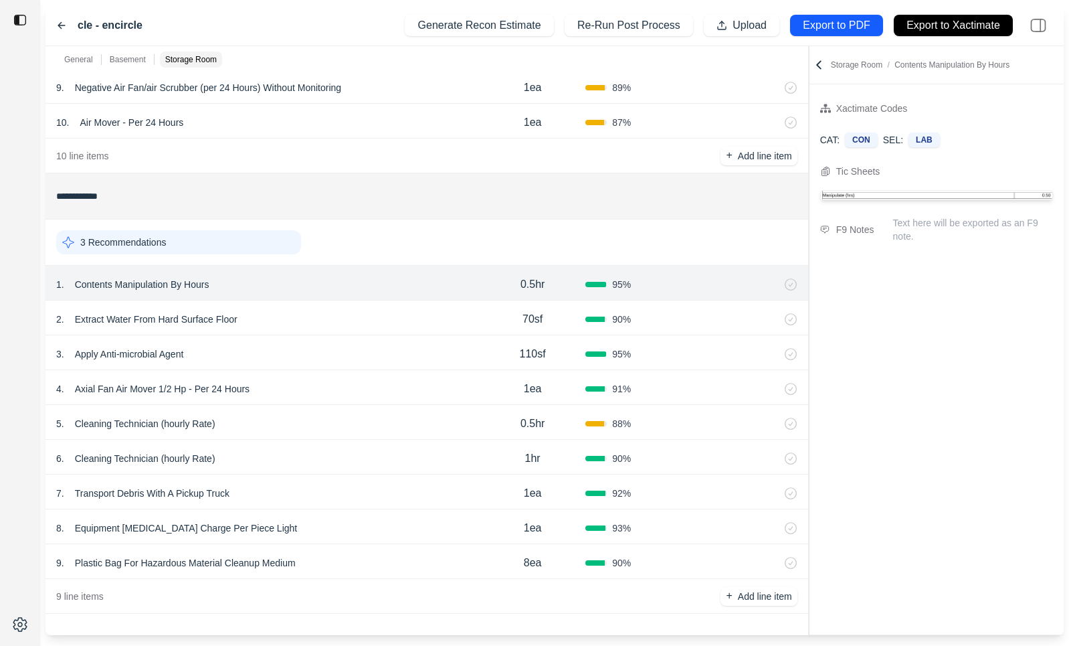
click at [362, 480] on div "7 . Transport Debris With A Pickup Truck 1ea 92 %" at bounding box center [427, 491] width 763 height 35
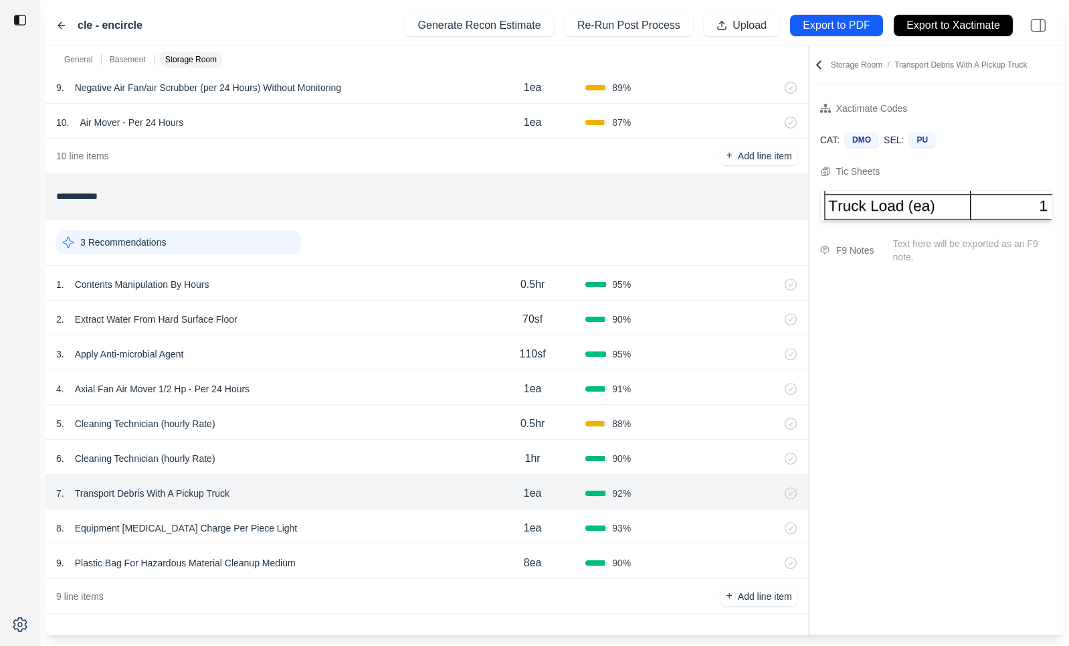
click at [355, 548] on div "9 . Plastic Bag For Hazardous Material Cleanup Medium 8ea 90 %" at bounding box center [427, 561] width 763 height 35
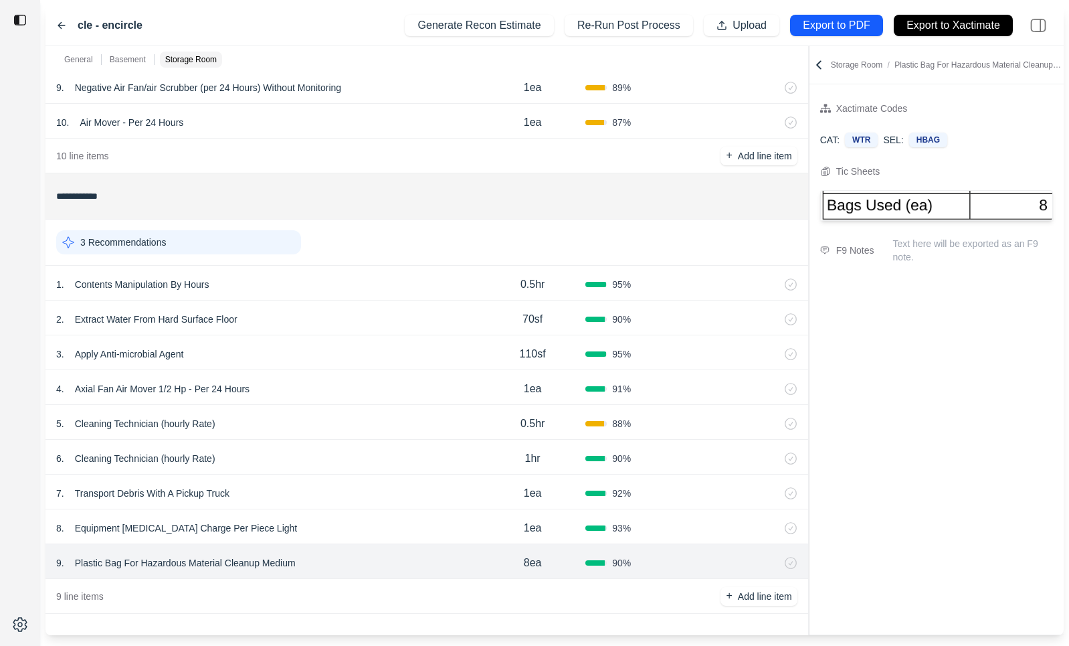
click at [357, 457] on div "6 . Cleaning Technician (hourly Rate)" at bounding box center [268, 458] width 424 height 19
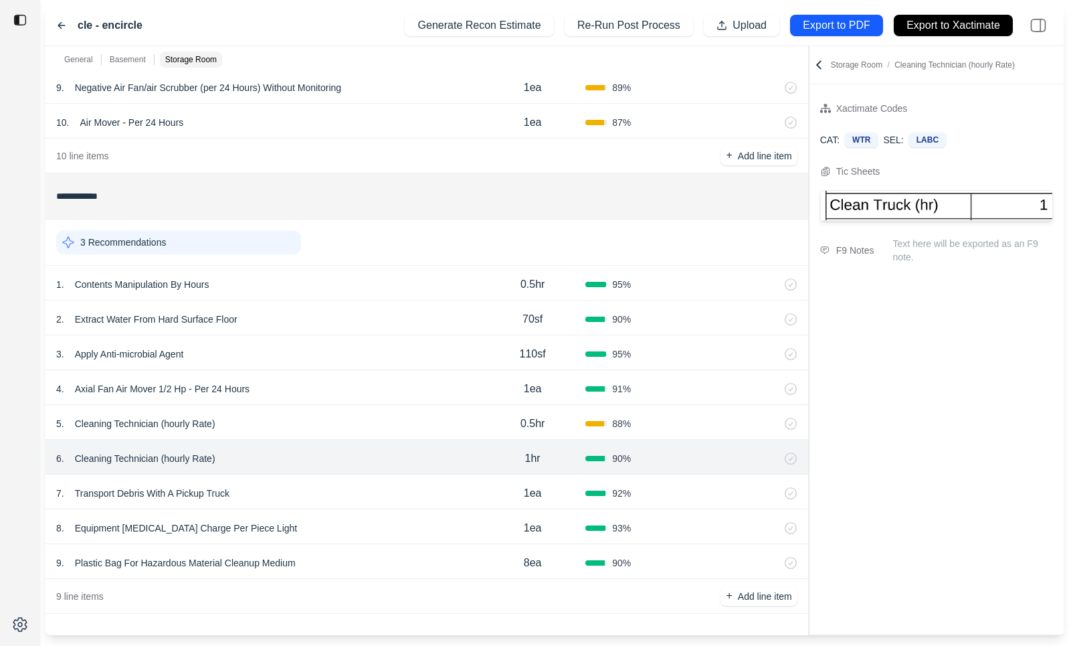
click at [363, 418] on div "5 . Cleaning Technician (hourly Rate)" at bounding box center [268, 423] width 424 height 19
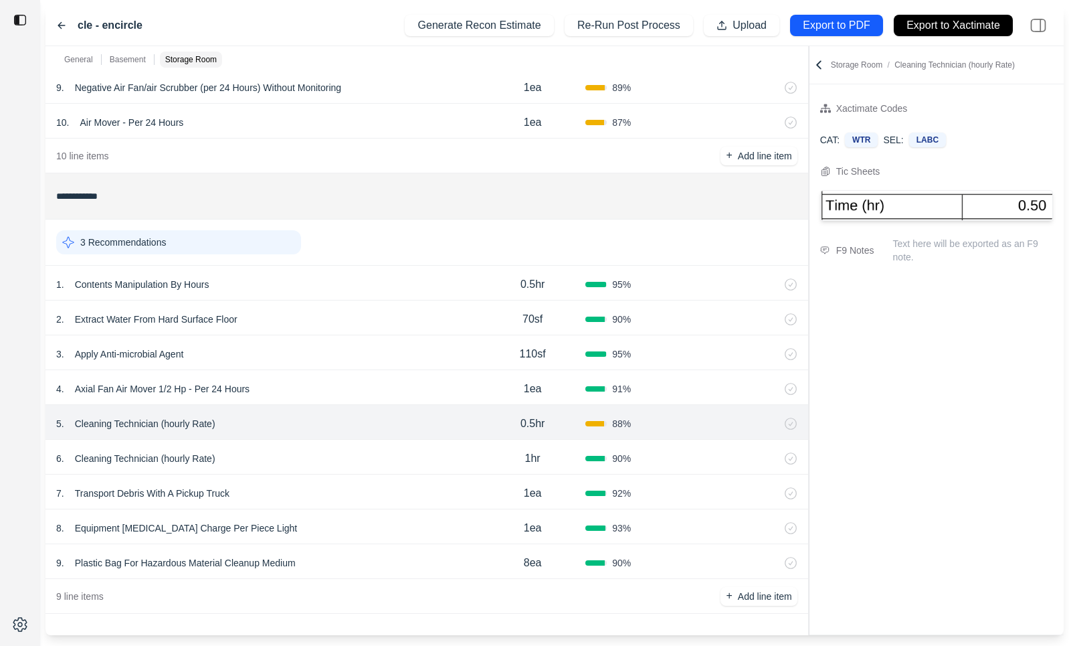
click at [361, 446] on div "6 . Cleaning Technician (hourly Rate) 1hr 90 %" at bounding box center [427, 457] width 763 height 35
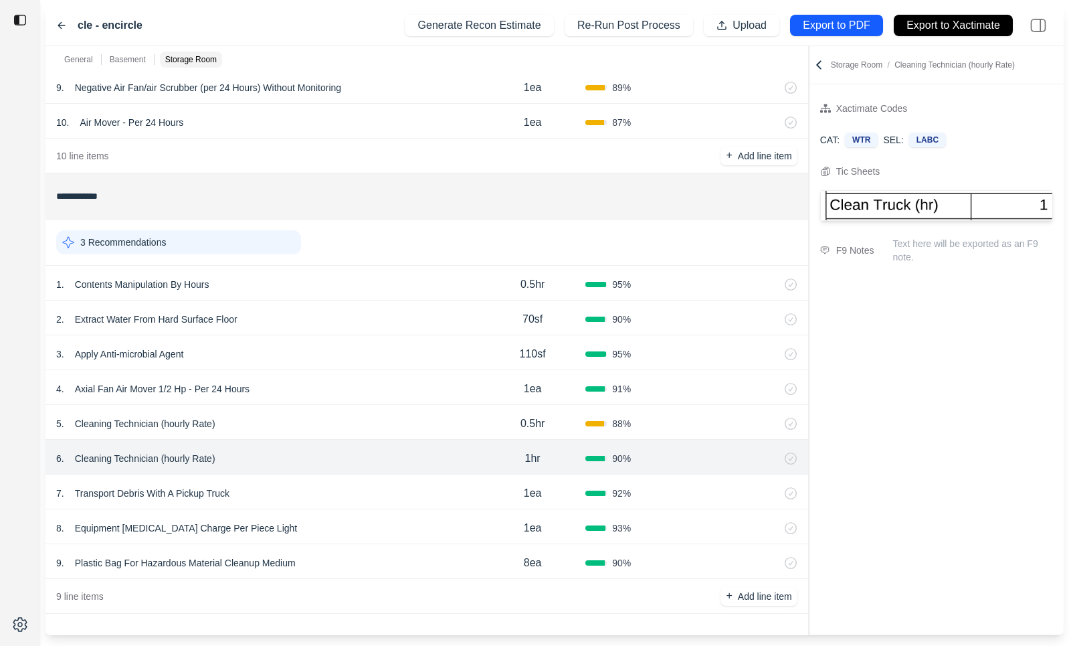
click at [361, 430] on div "5 . Cleaning Technician (hourly Rate)" at bounding box center [268, 423] width 424 height 19
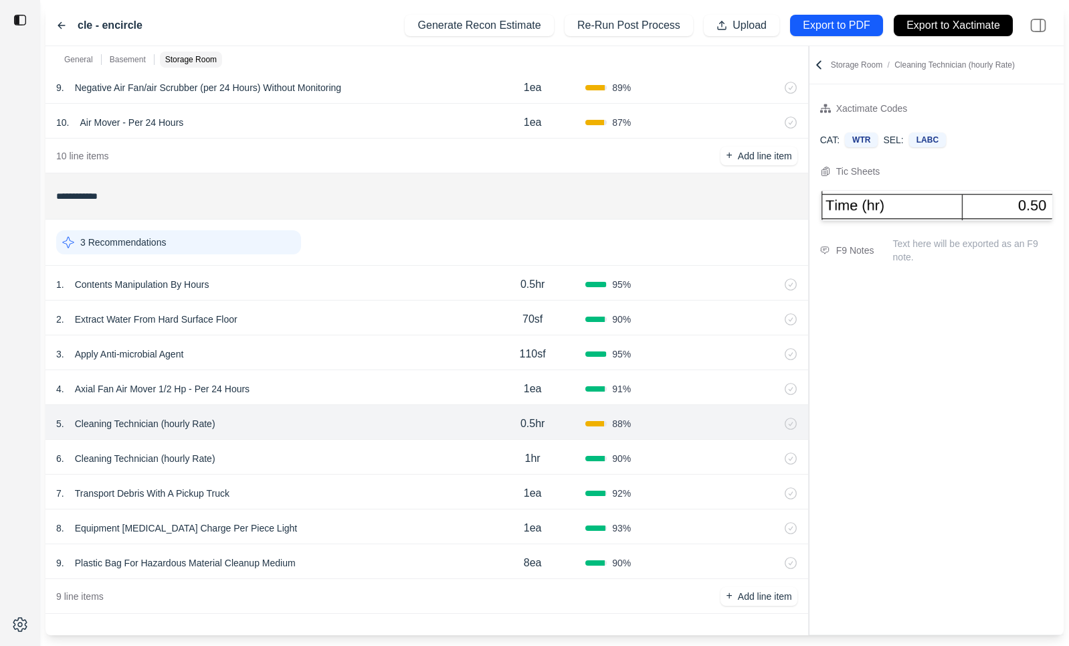
click at [360, 450] on div "6 . Cleaning Technician (hourly Rate)" at bounding box center [268, 458] width 424 height 19
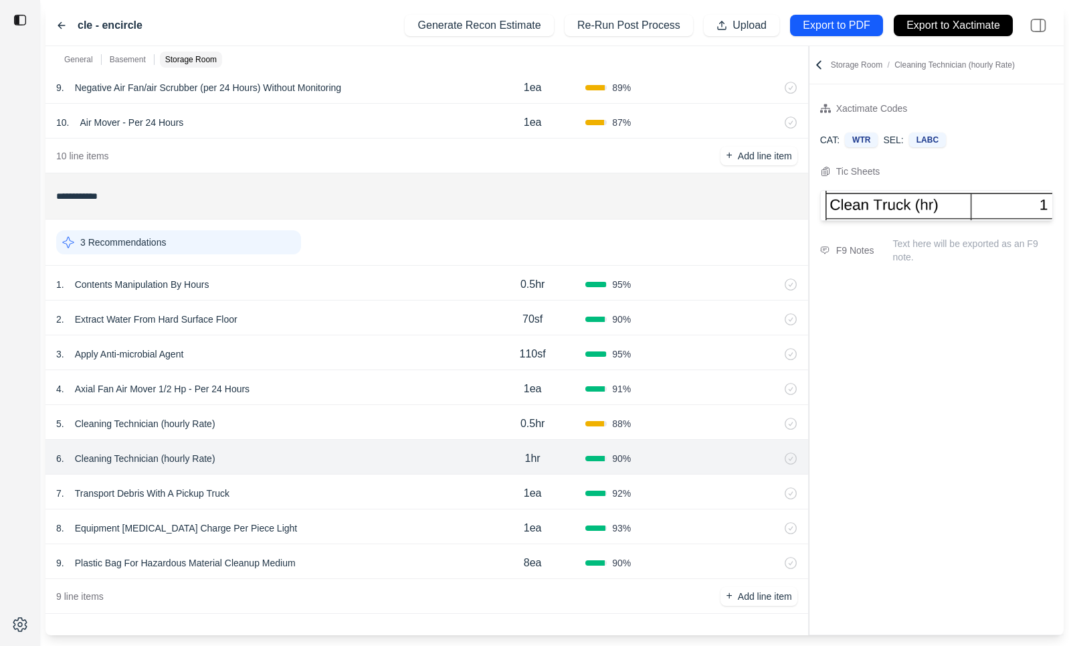
click at [366, 413] on div "5 . Cleaning Technician (hourly Rate) 0.5hr 88 %" at bounding box center [427, 422] width 763 height 35
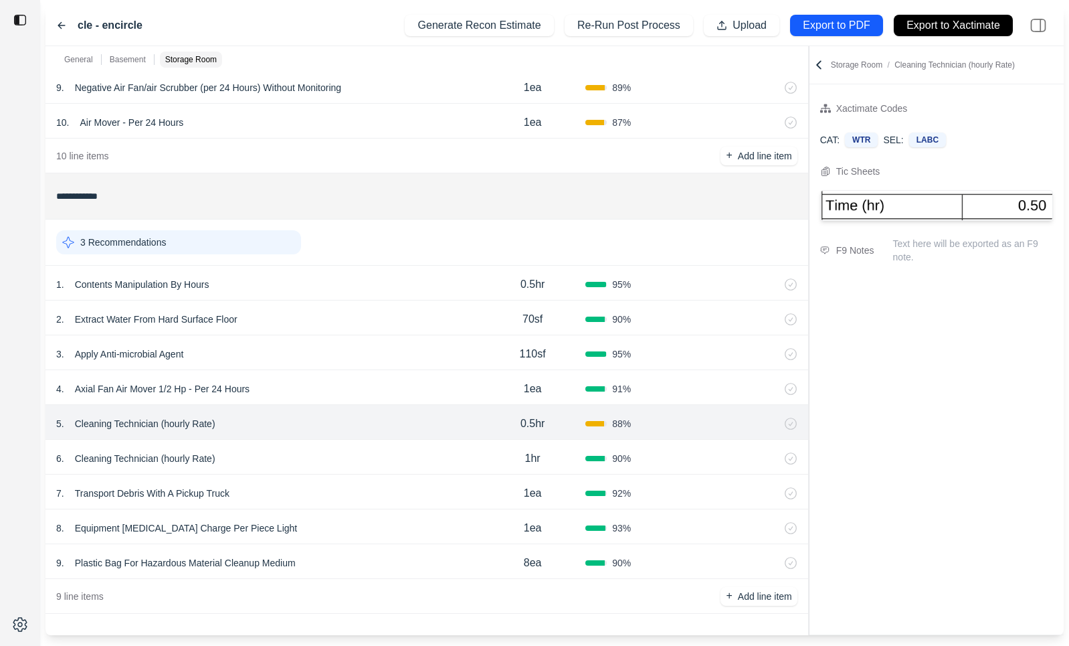
click at [364, 440] on div "6 . Cleaning Technician (hourly Rate) 1hr 90 %" at bounding box center [427, 457] width 763 height 35
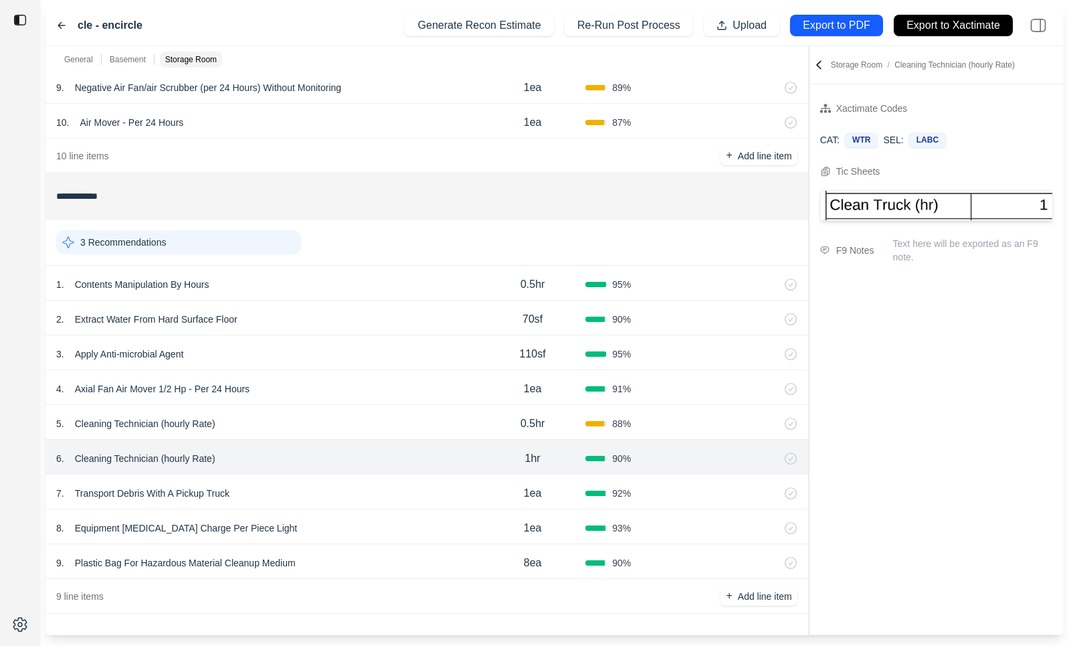
click at [24, 143] on div at bounding box center [20, 323] width 40 height 646
click at [19, 22] on img at bounding box center [19, 19] width 13 height 13
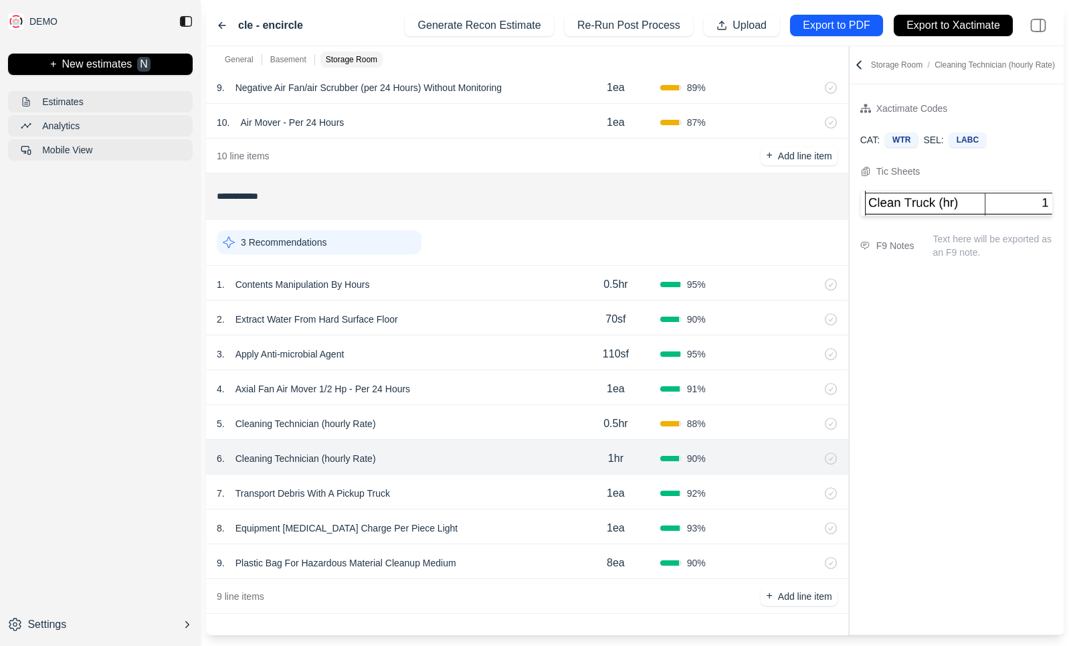
click at [186, 23] on img at bounding box center [185, 21] width 13 height 13
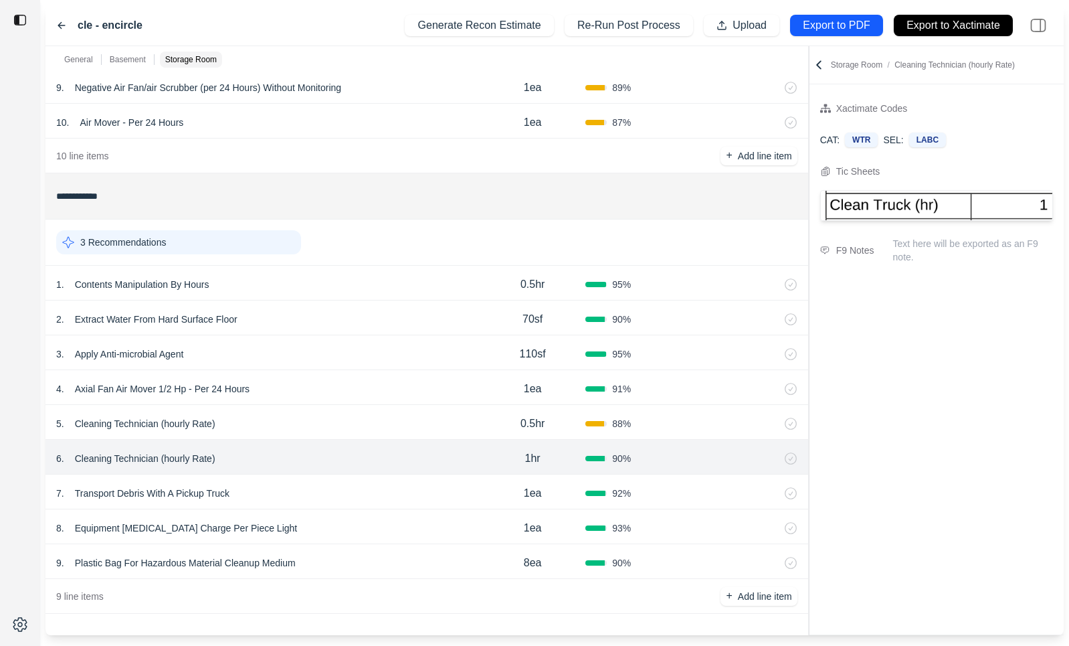
click at [186, 23] on div "cle - encircle Generate Recon Estimate Re-Run Post Process Upload Export to PDF…" at bounding box center [555, 25] width 1018 height 41
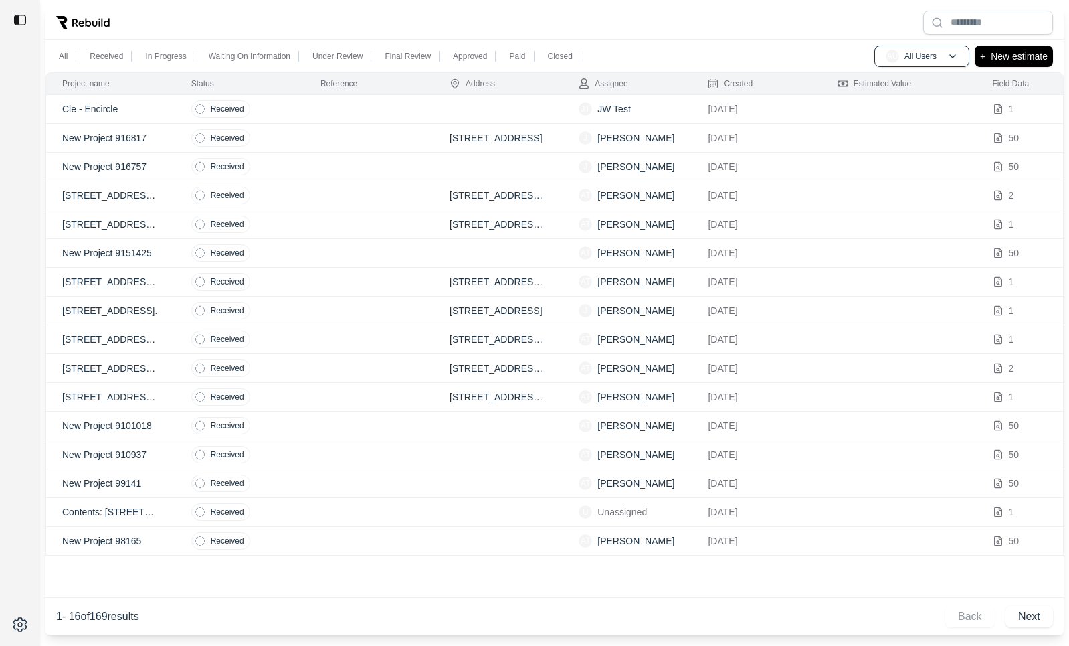
click at [291, 124] on td "Received" at bounding box center [239, 138] width 129 height 29
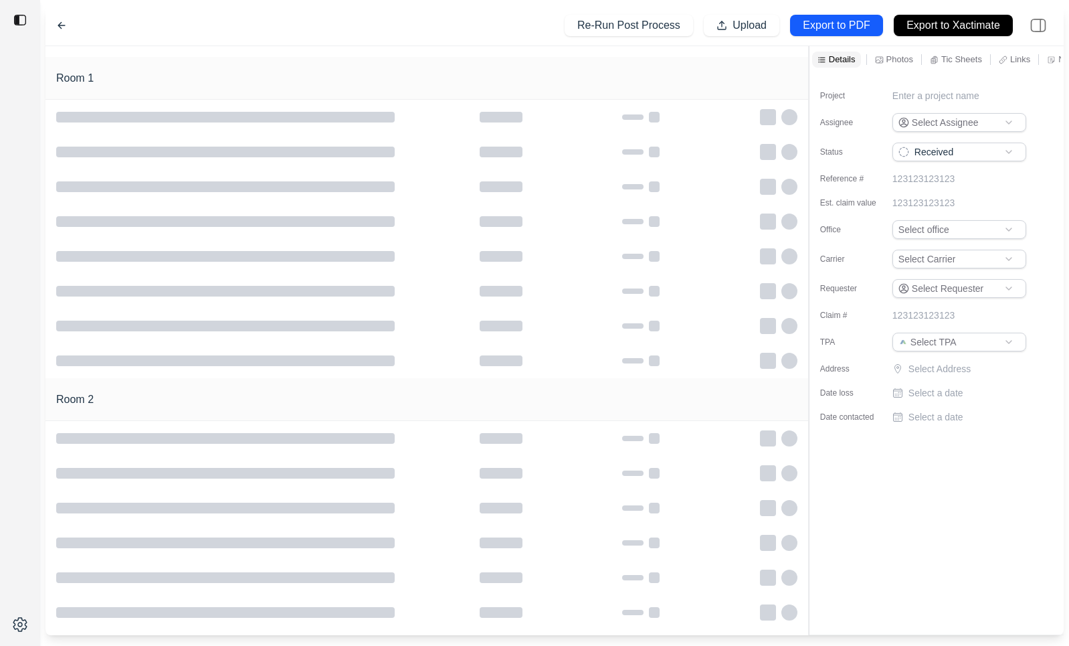
type input "**********"
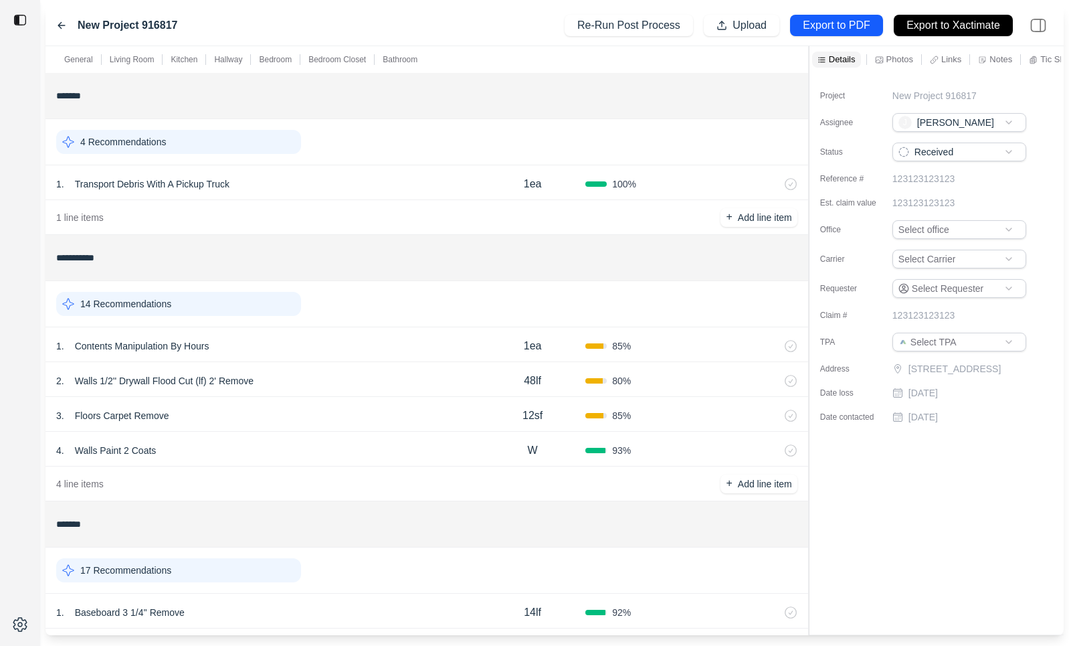
click at [56, 25] on icon at bounding box center [61, 25] width 11 height 11
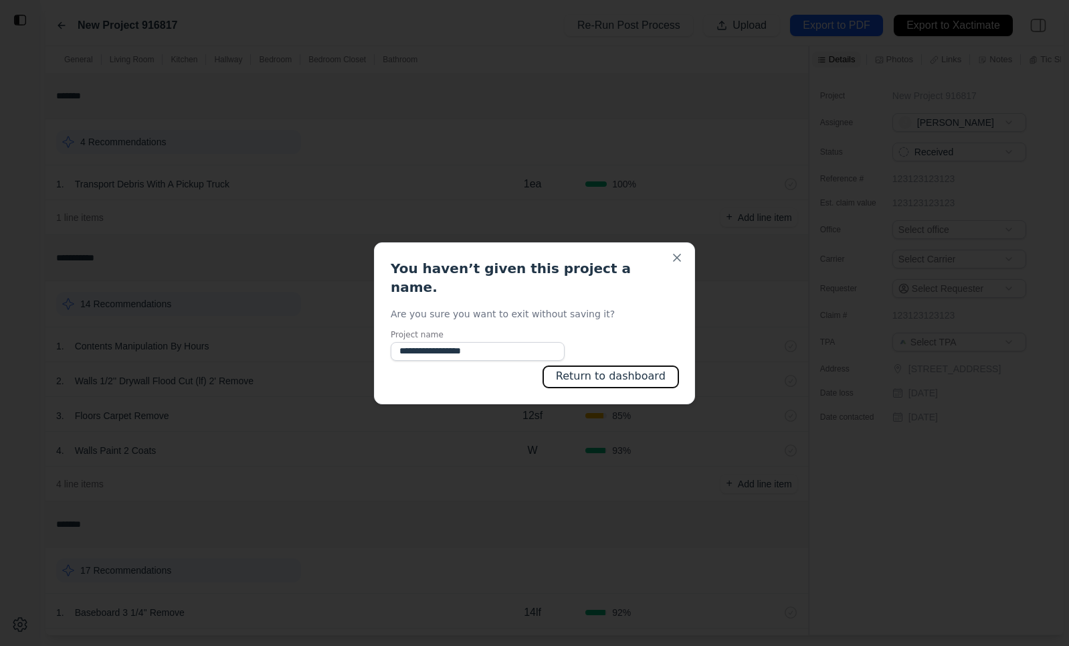
click at [612, 371] on button "Return to dashboard" at bounding box center [610, 376] width 135 height 21
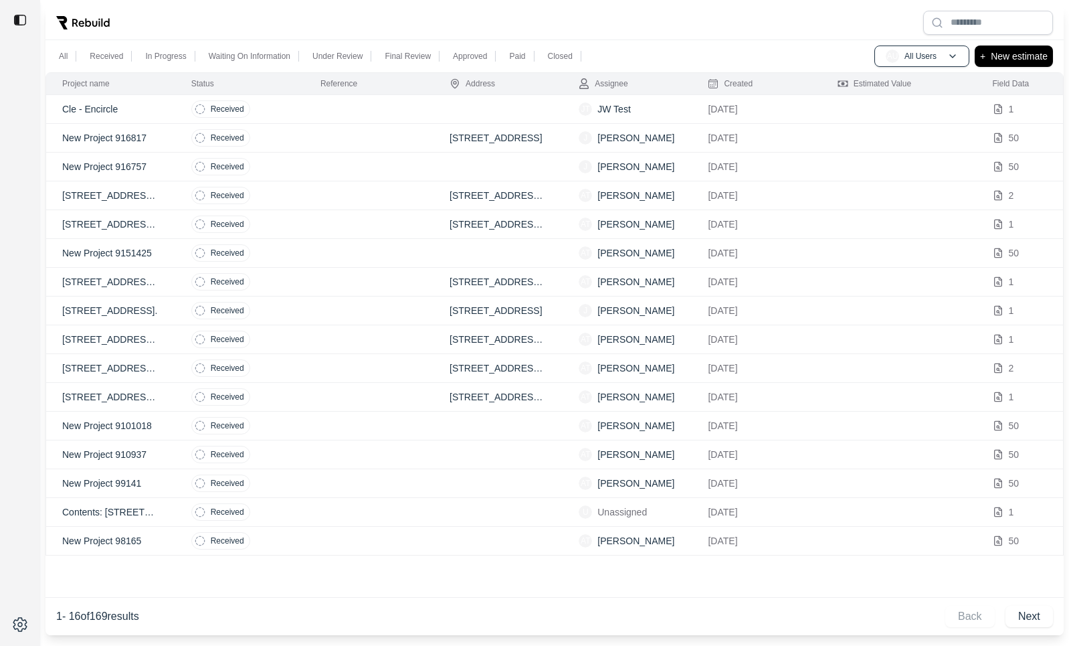
click at [742, 9] on div at bounding box center [555, 22] width 1018 height 35
